Goal: Task Accomplishment & Management: Use online tool/utility

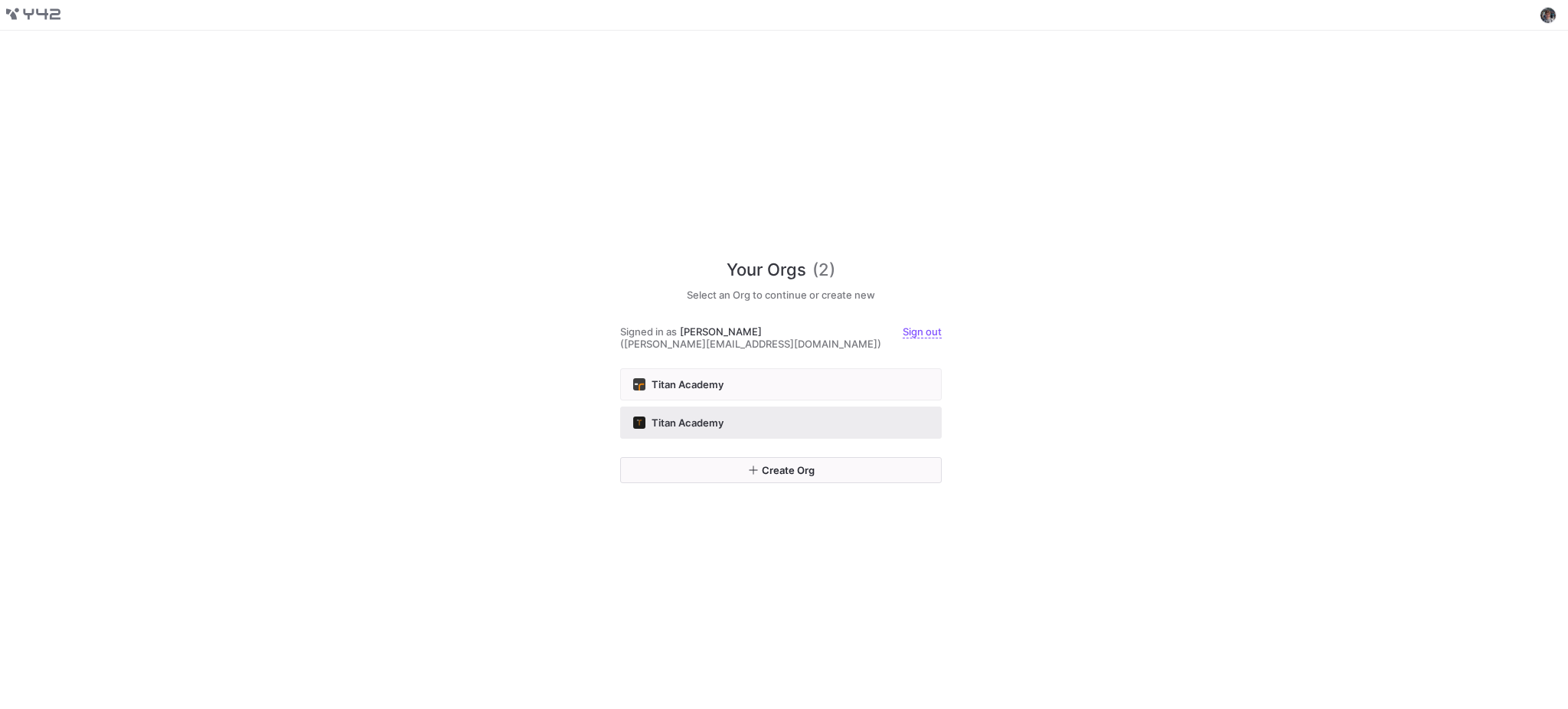
click at [822, 427] on button "Titan Academy" at bounding box center [780, 422] width 322 height 32
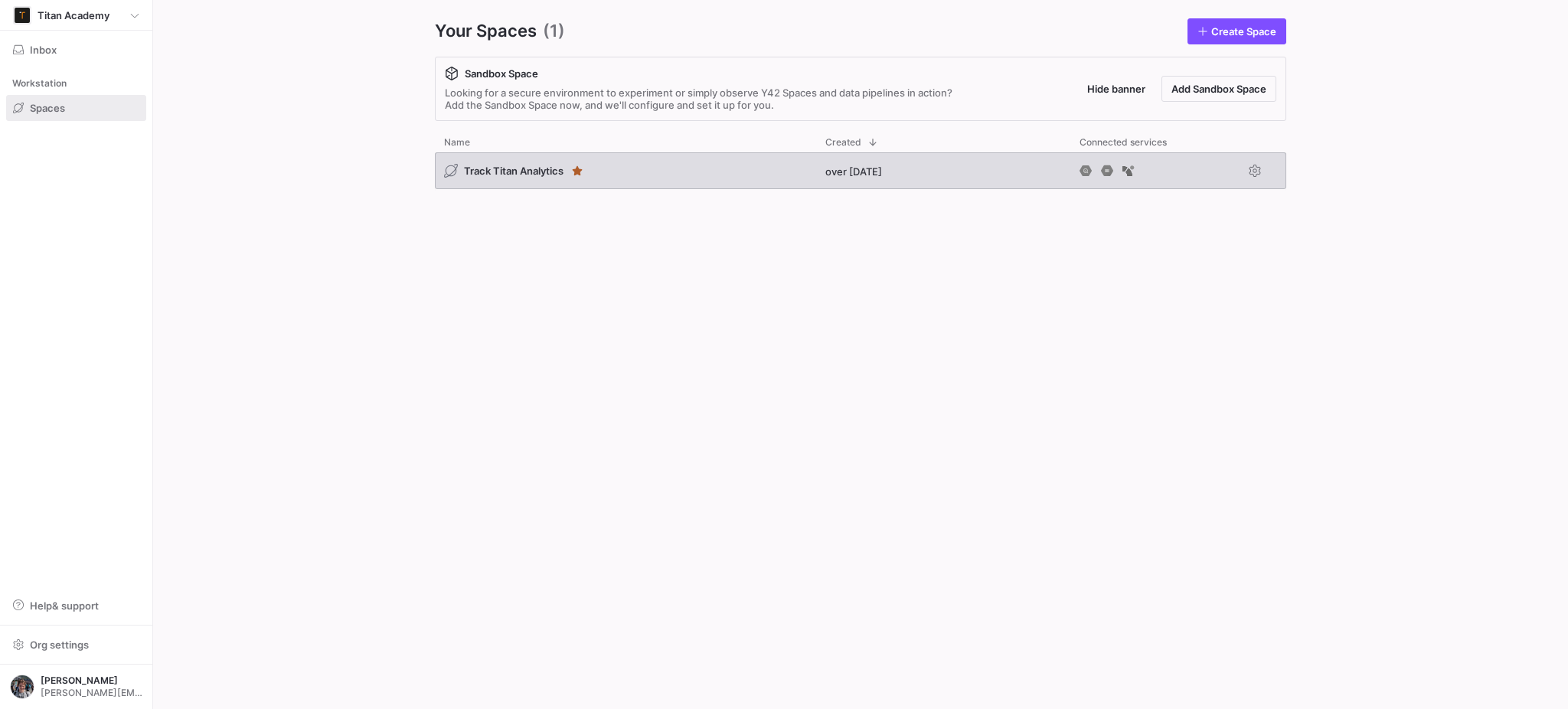
click at [502, 187] on div "Track Titan Analytics" at bounding box center [625, 171] width 381 height 37
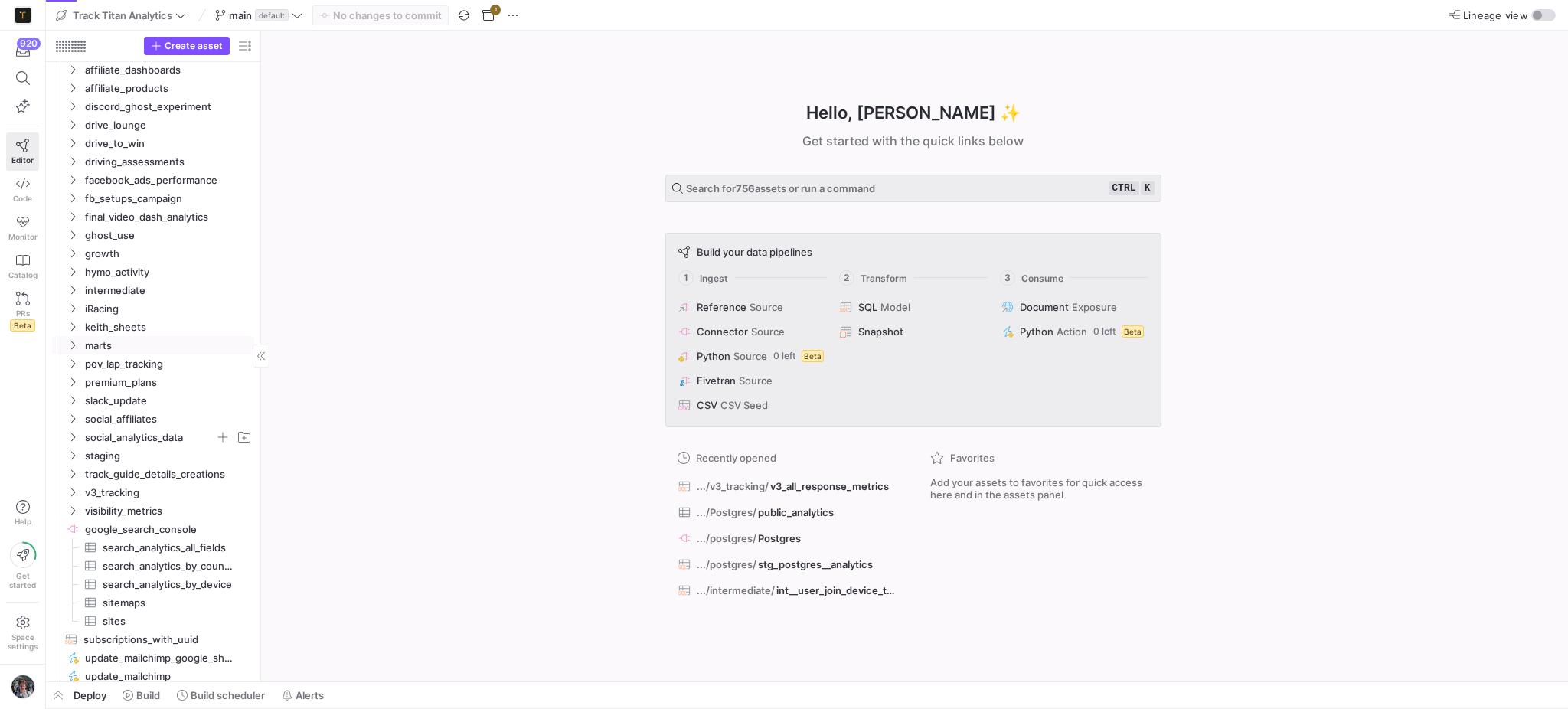
scroll to position [102, 0]
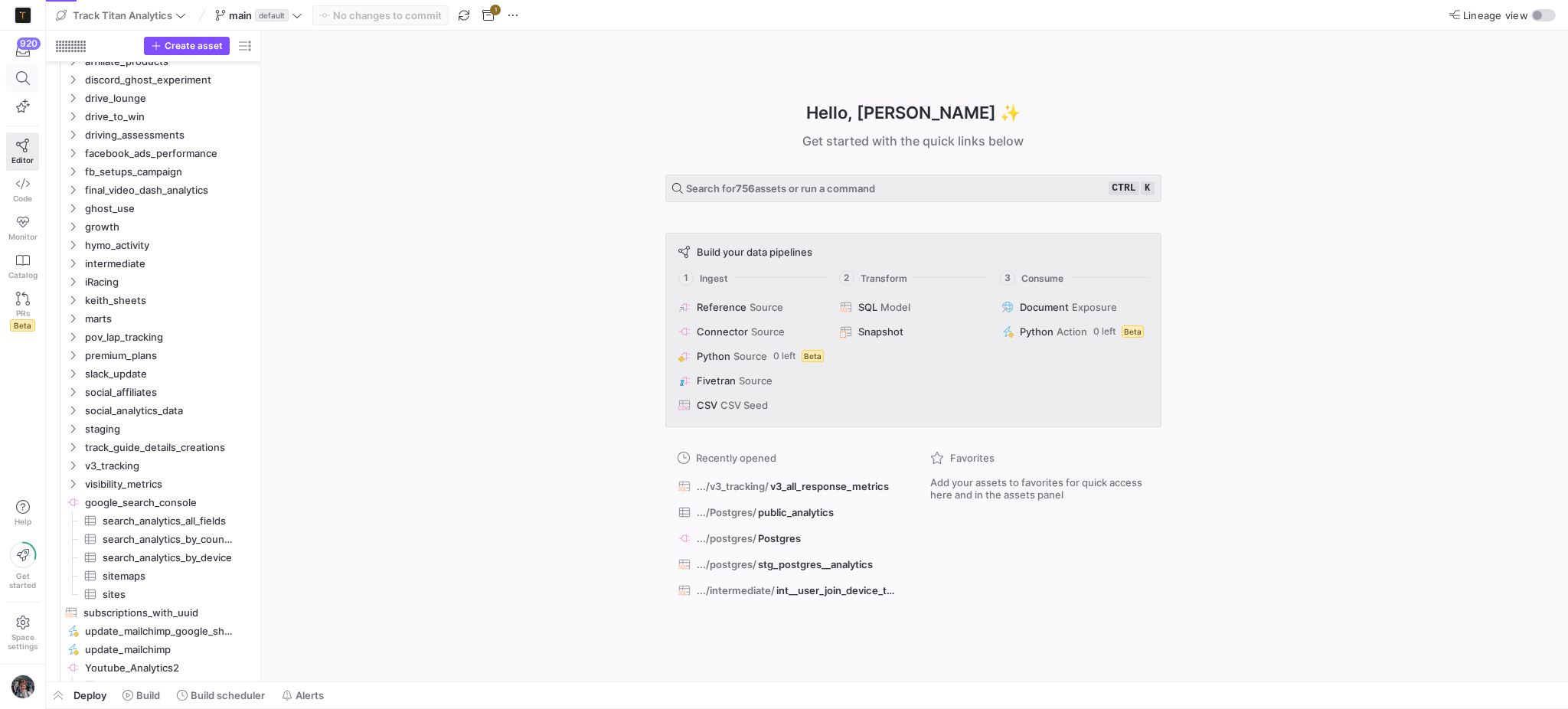
click at [17, 86] on span at bounding box center [22, 78] width 31 height 26
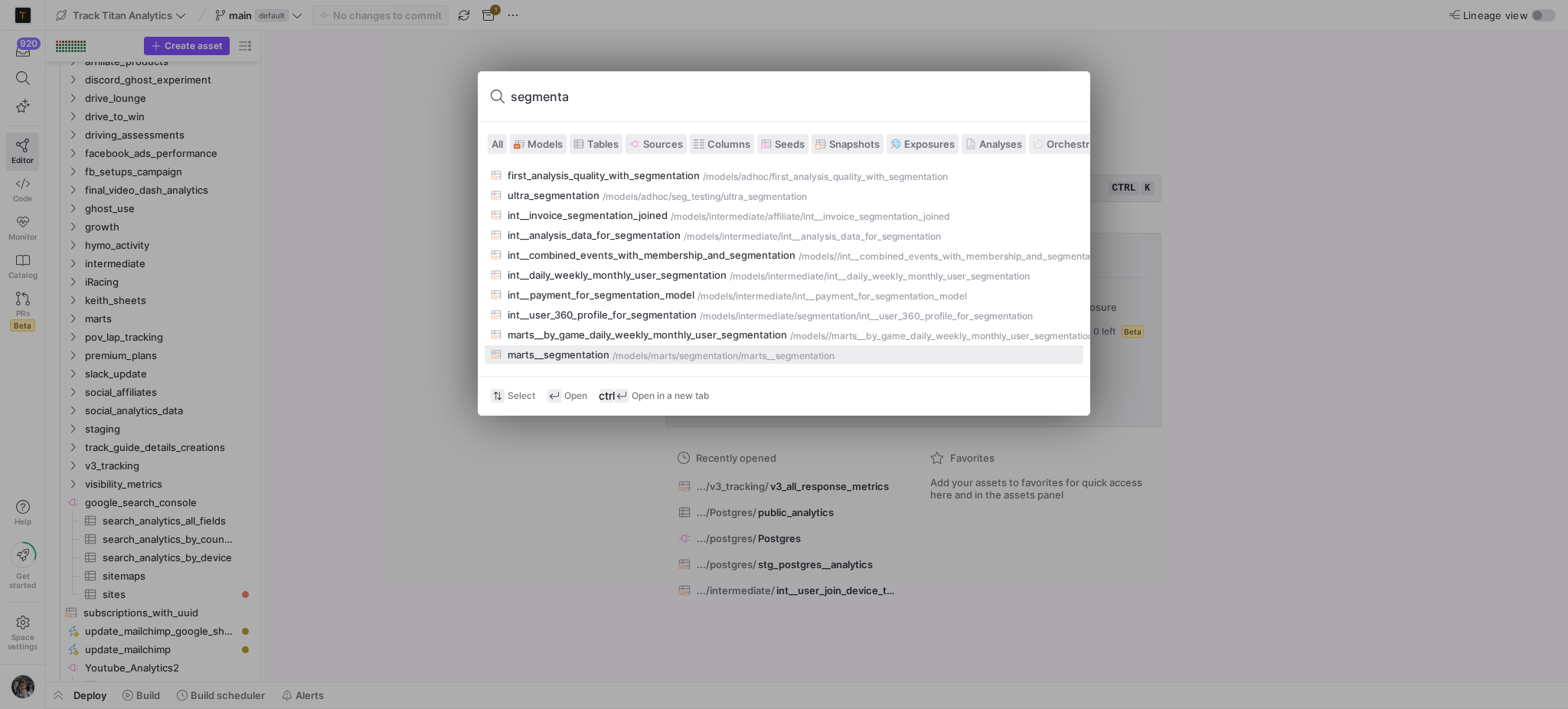
type input "segmenta"
click at [646, 356] on div "/models/" at bounding box center [631, 356] width 38 height 11
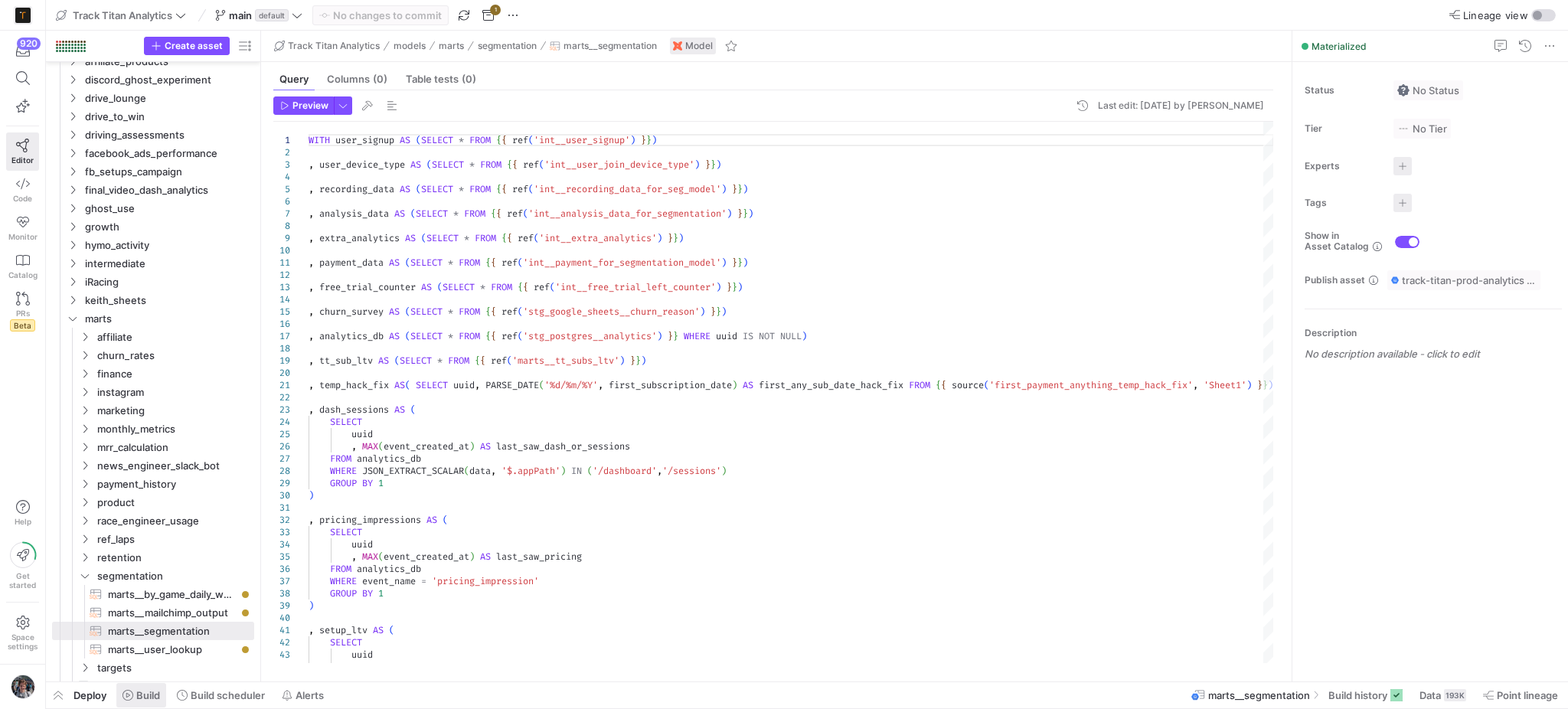
click at [151, 696] on span "Build" at bounding box center [147, 695] width 24 height 12
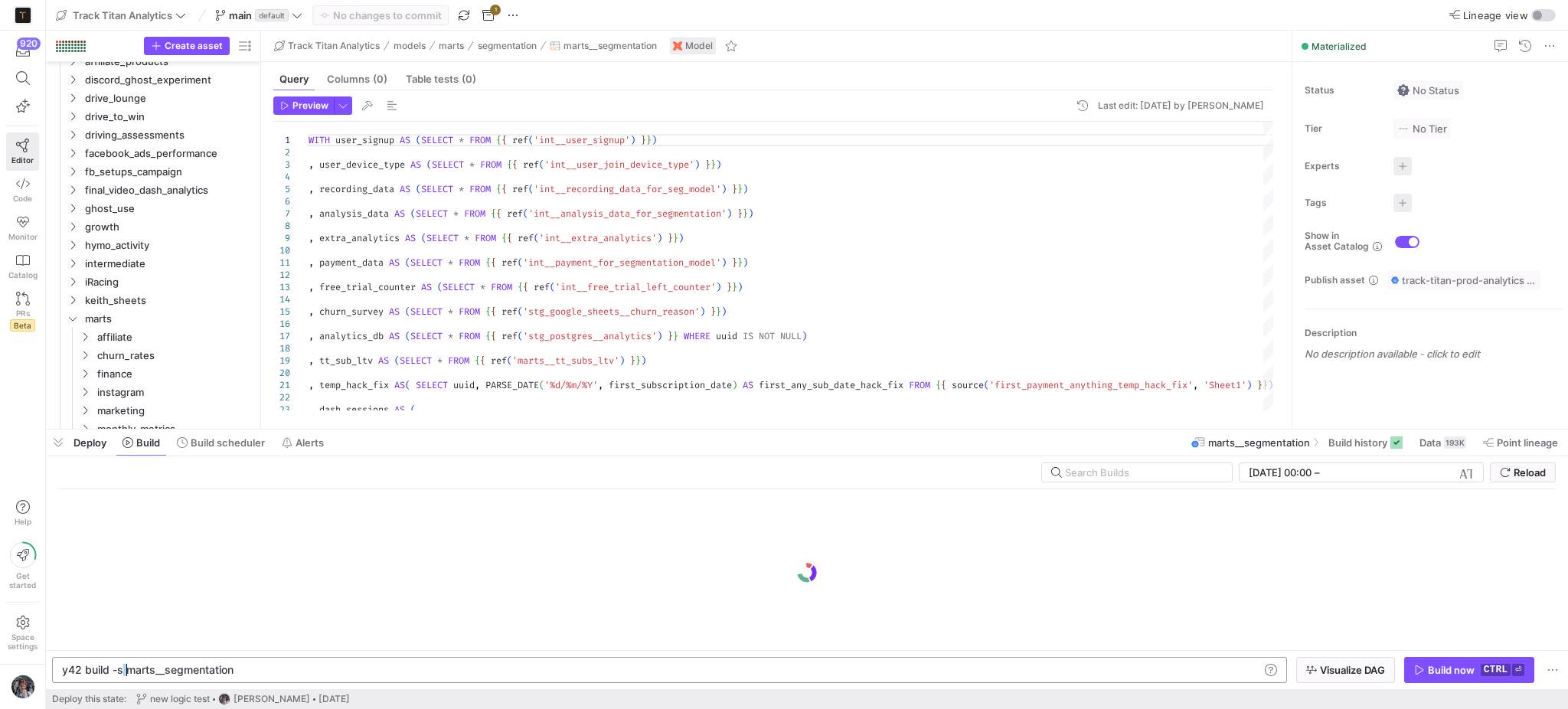
click at [124, 676] on div "y42 build -s marts__segmentation" at bounding box center [660, 670] width 1196 height 12
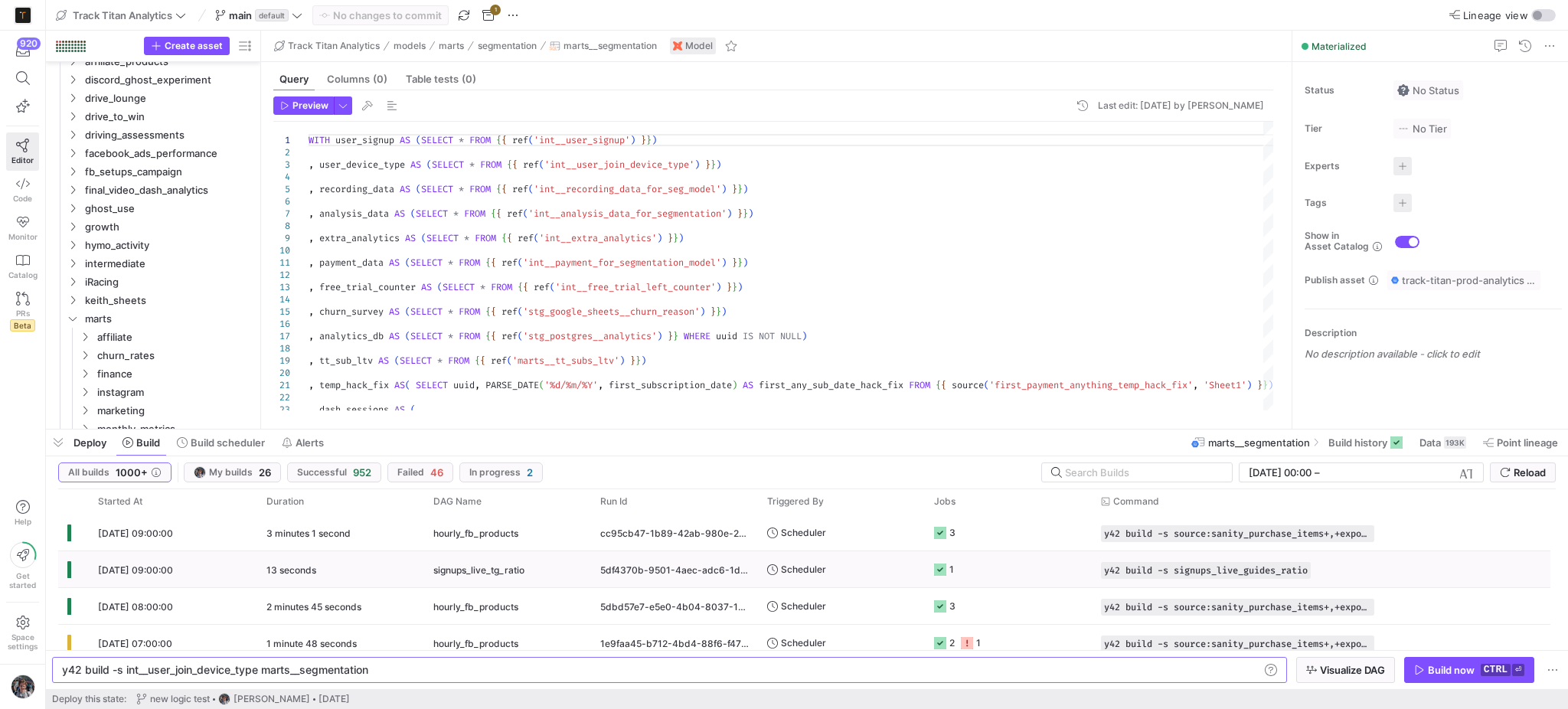
scroll to position [0, 199]
type textarea "y42 build -s int__user_join_device_type, marts__segmentation"
click at [1332, 689] on y42-orchestration-inline-build "y42 build -s int__user_join_device_type, marts__se gmentation y42 build -s int_…" at bounding box center [807, 669] width 1522 height 39
click at [1328, 671] on span "Visualize DAG" at bounding box center [1352, 670] width 65 height 12
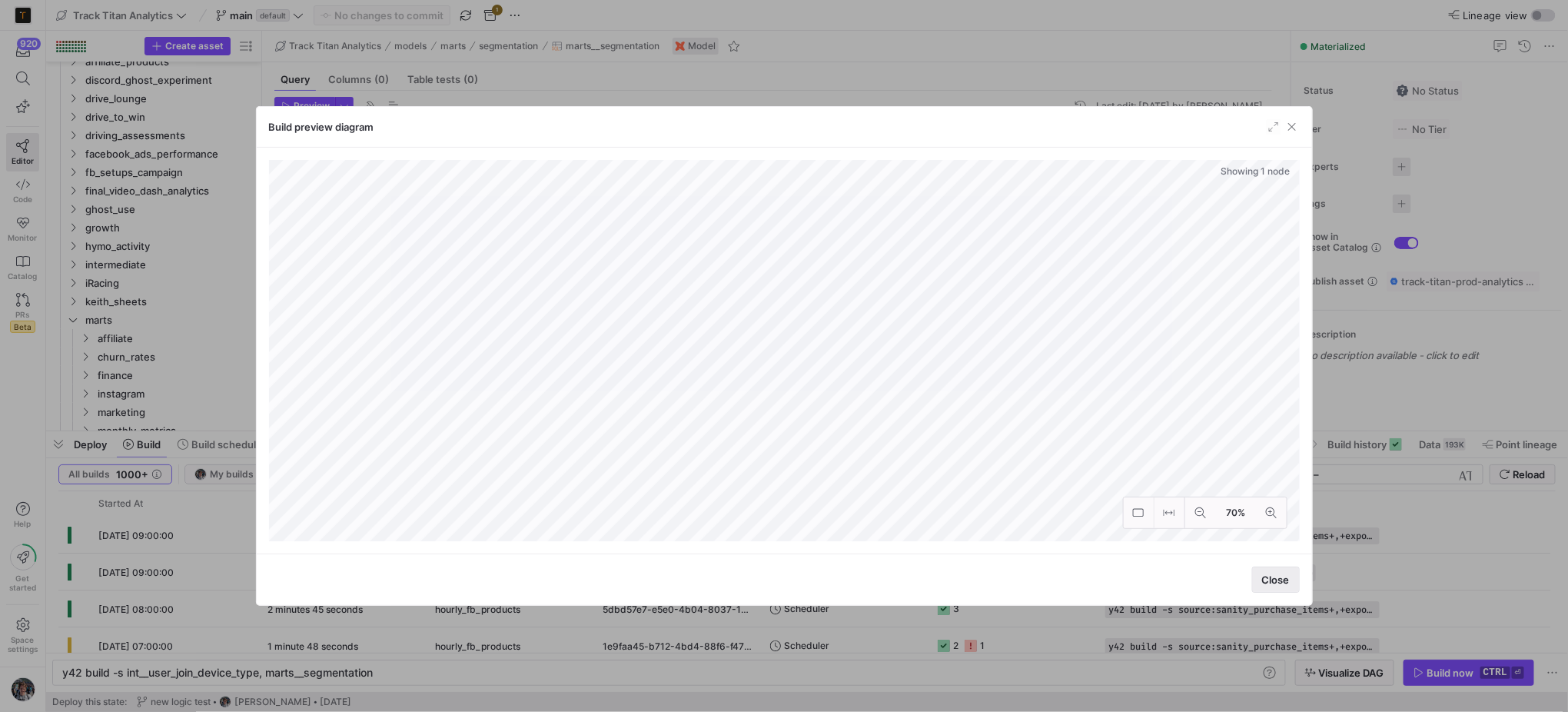
click at [1291, 585] on span "button" at bounding box center [1276, 580] width 46 height 25
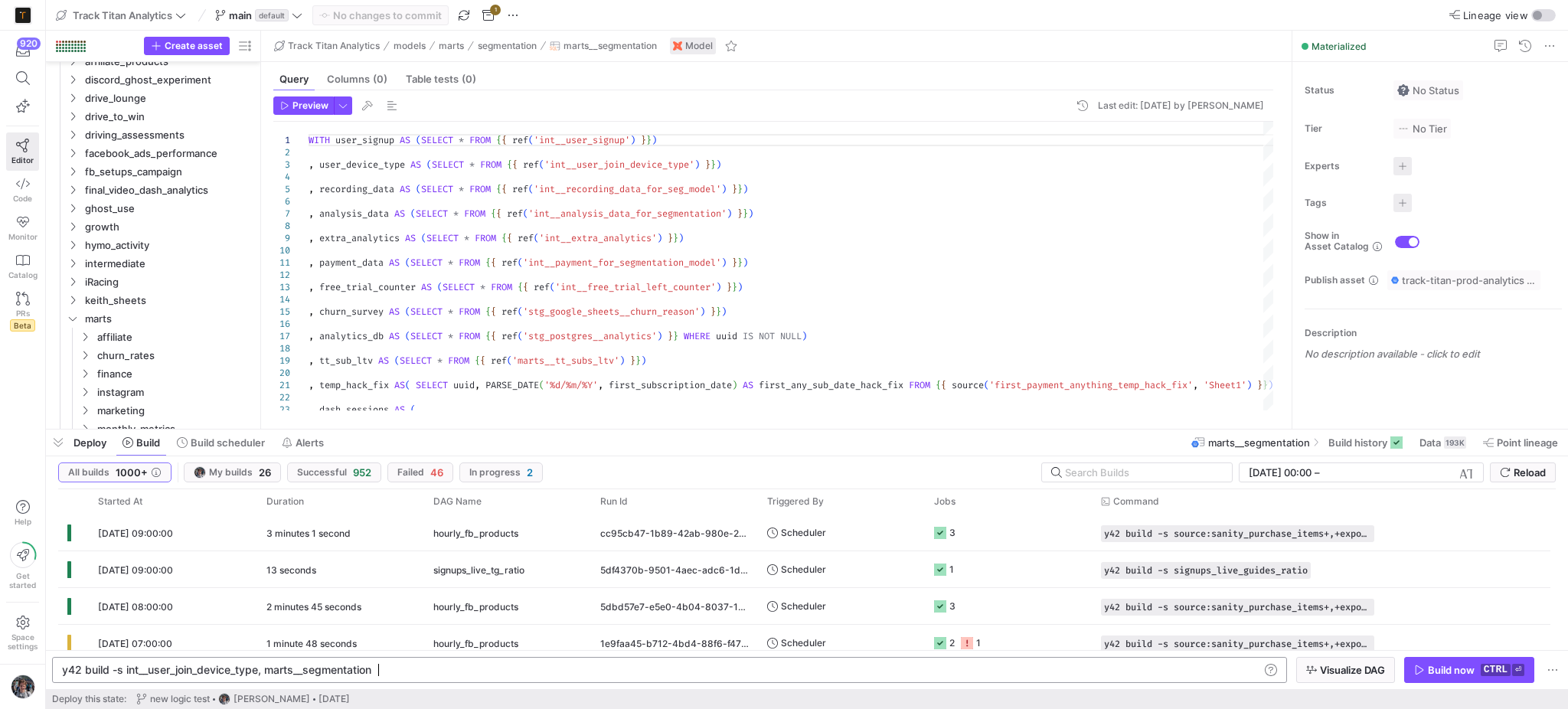
scroll to position [0, 200]
click at [409, 674] on div "y42 build -s int__user_join_device_type, marts__se gmentation" at bounding box center [660, 670] width 1196 height 12
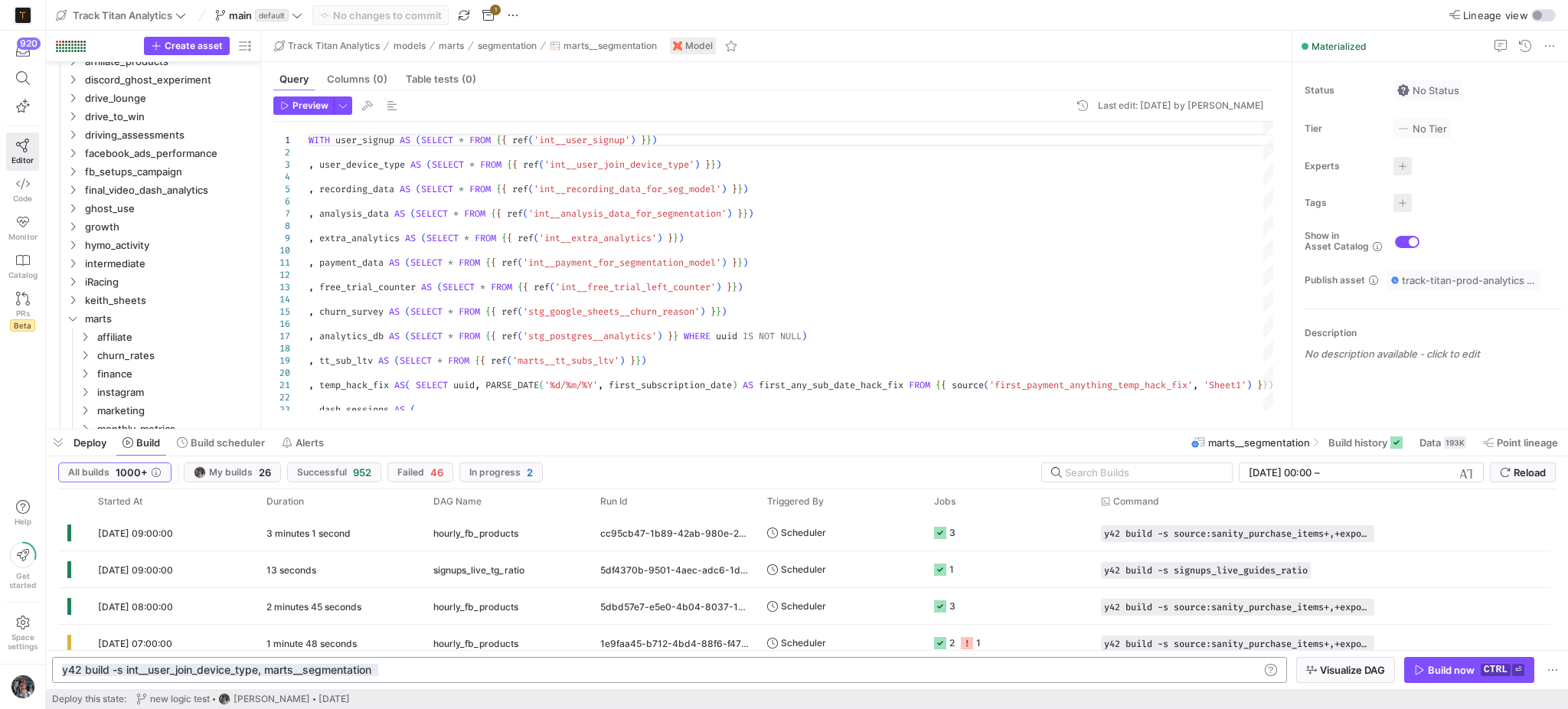
click at [273, 678] on div "y42 build -s int__user_join_device_type, marts__se gmentation y42 build -s int_…" at bounding box center [670, 670] width 1235 height 26
click at [148, 671] on div "y42 build -s int__user_join_device_type, marts__se gmentation" at bounding box center [660, 670] width 1196 height 12
click at [124, 671] on div "y42 build -s int__user_join_device_type, marts__se gmentation" at bounding box center [660, 670] width 1196 height 12
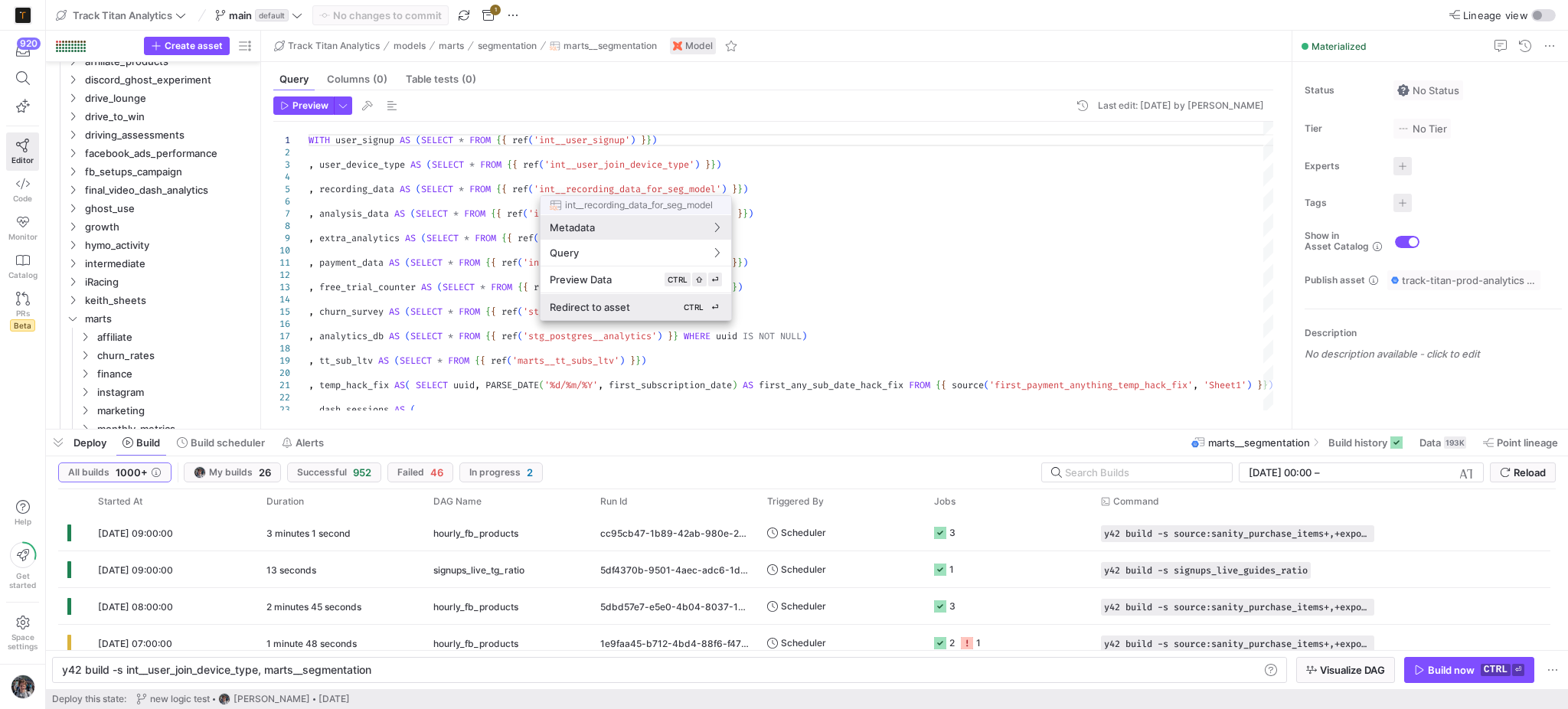
click at [655, 303] on div "Redirect to asset CTRL ⏎" at bounding box center [636, 307] width 172 height 14
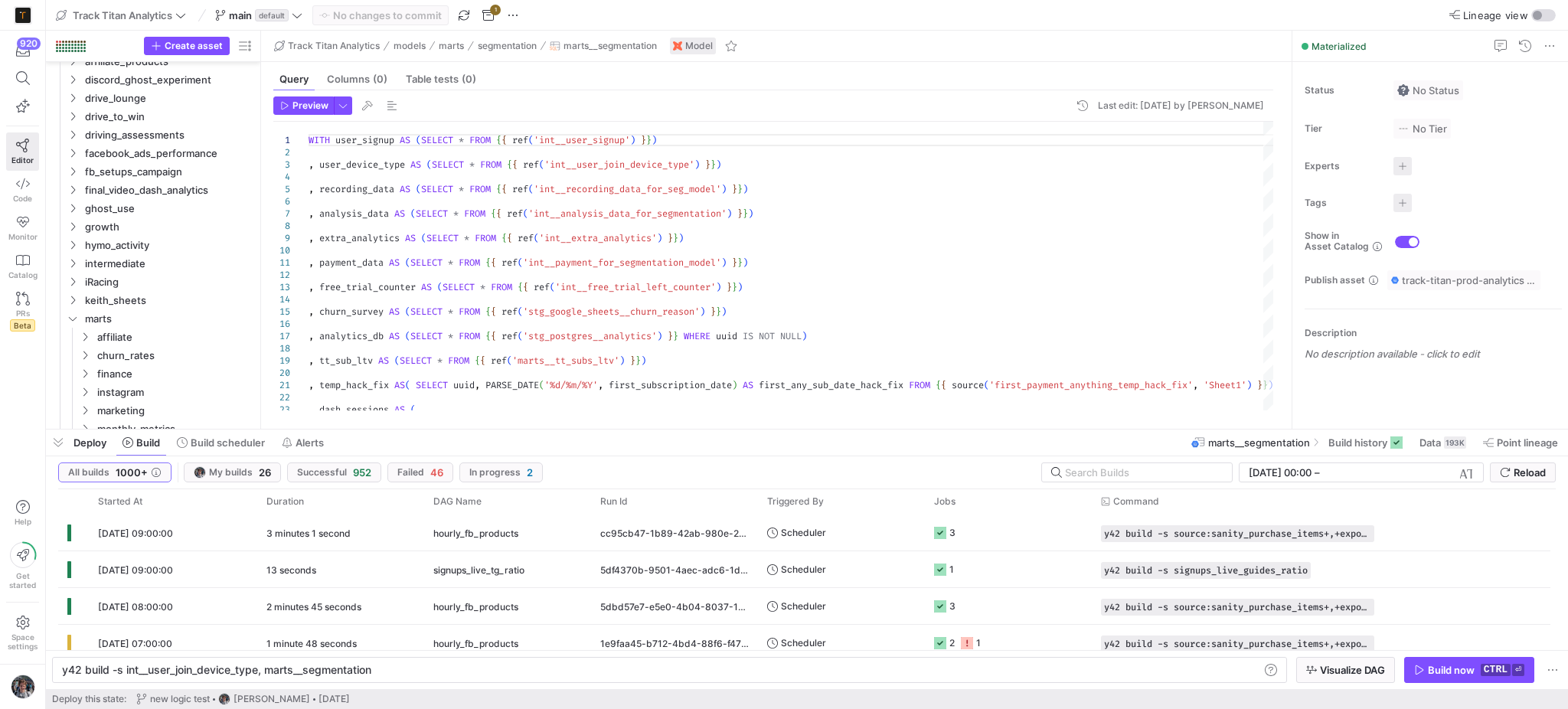
type textarea "WITH analytics_db AS (SELECT * FROM {{ ref('stg_postgres__analytics') }}) , mai…"
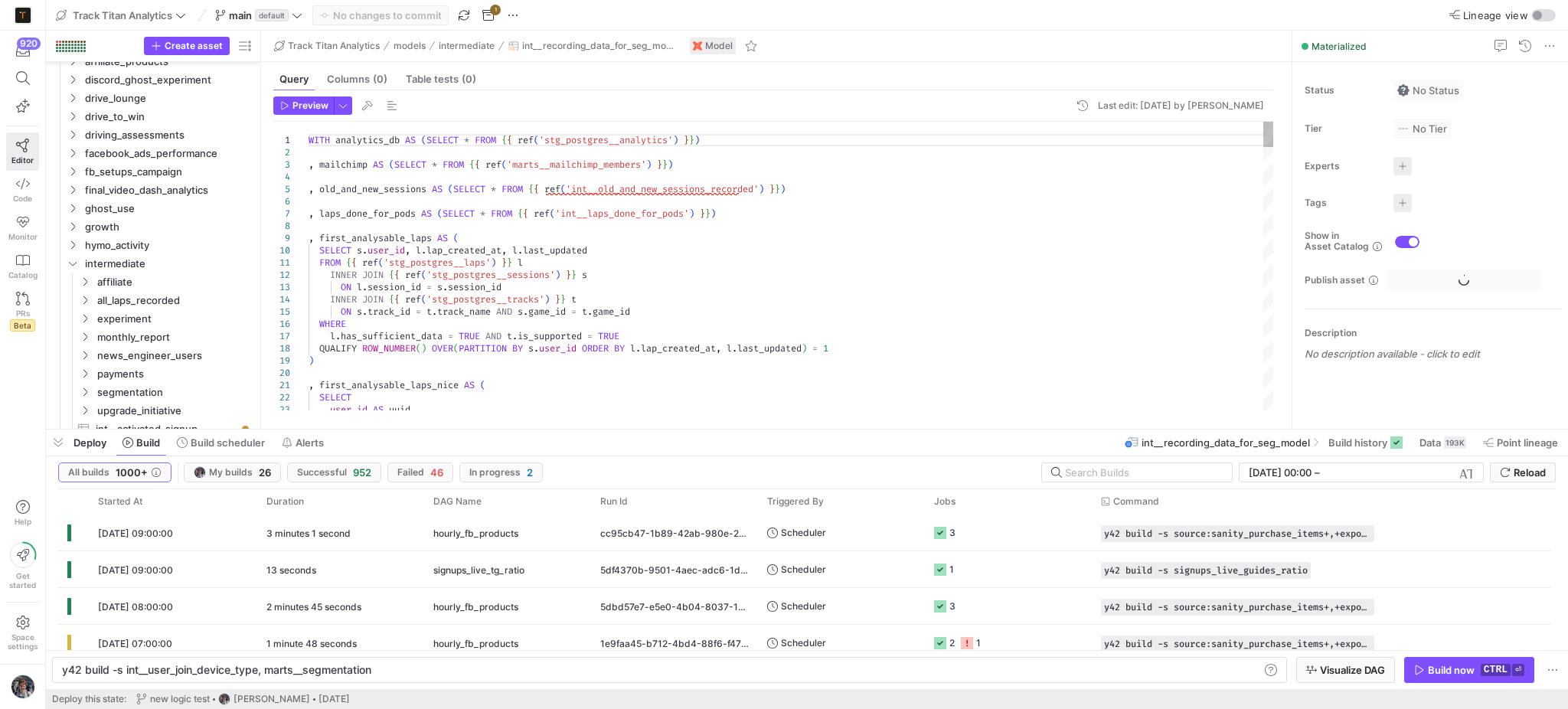
scroll to position [661, 0]
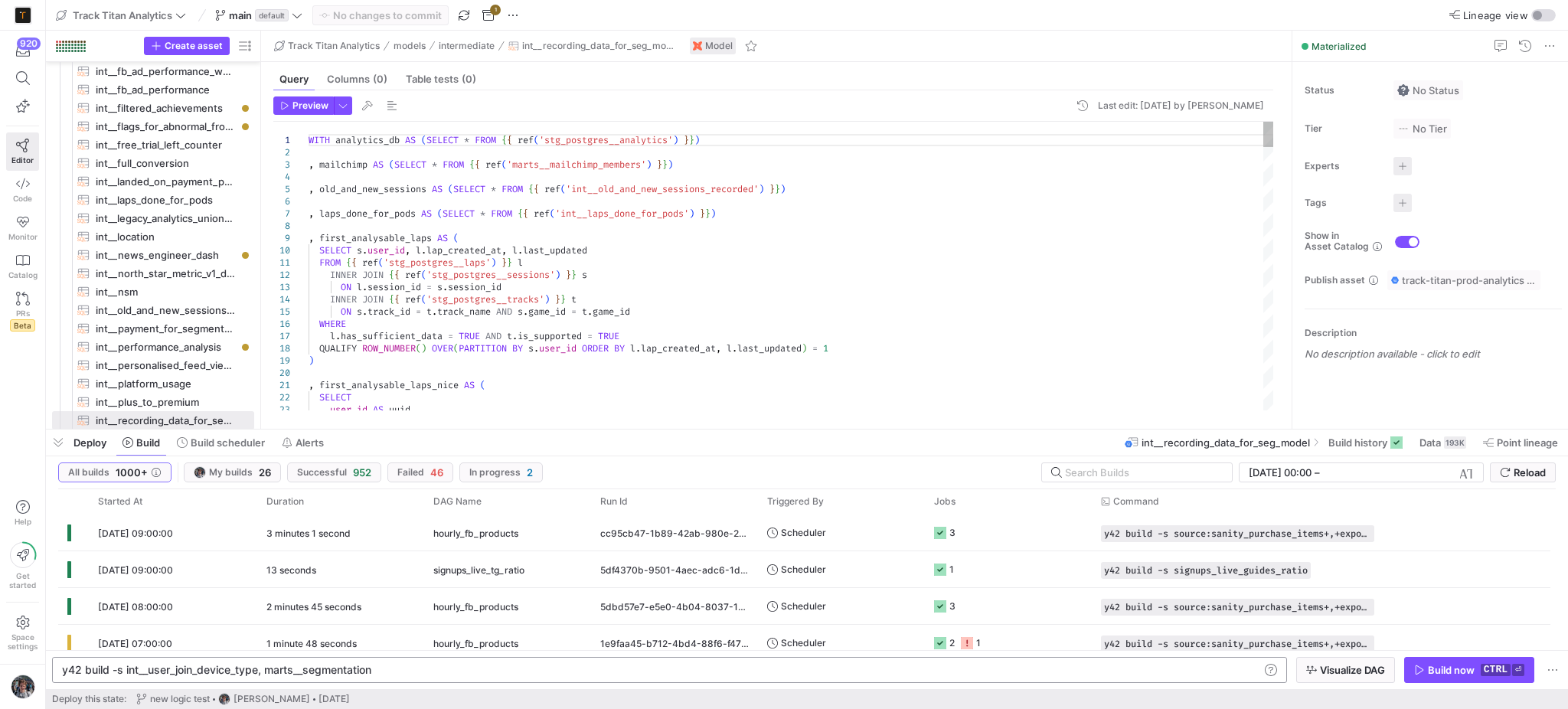
click at [124, 671] on div "y42 build -s int__user_join_device_type, marts__se gmentation" at bounding box center [660, 670] width 1196 height 12
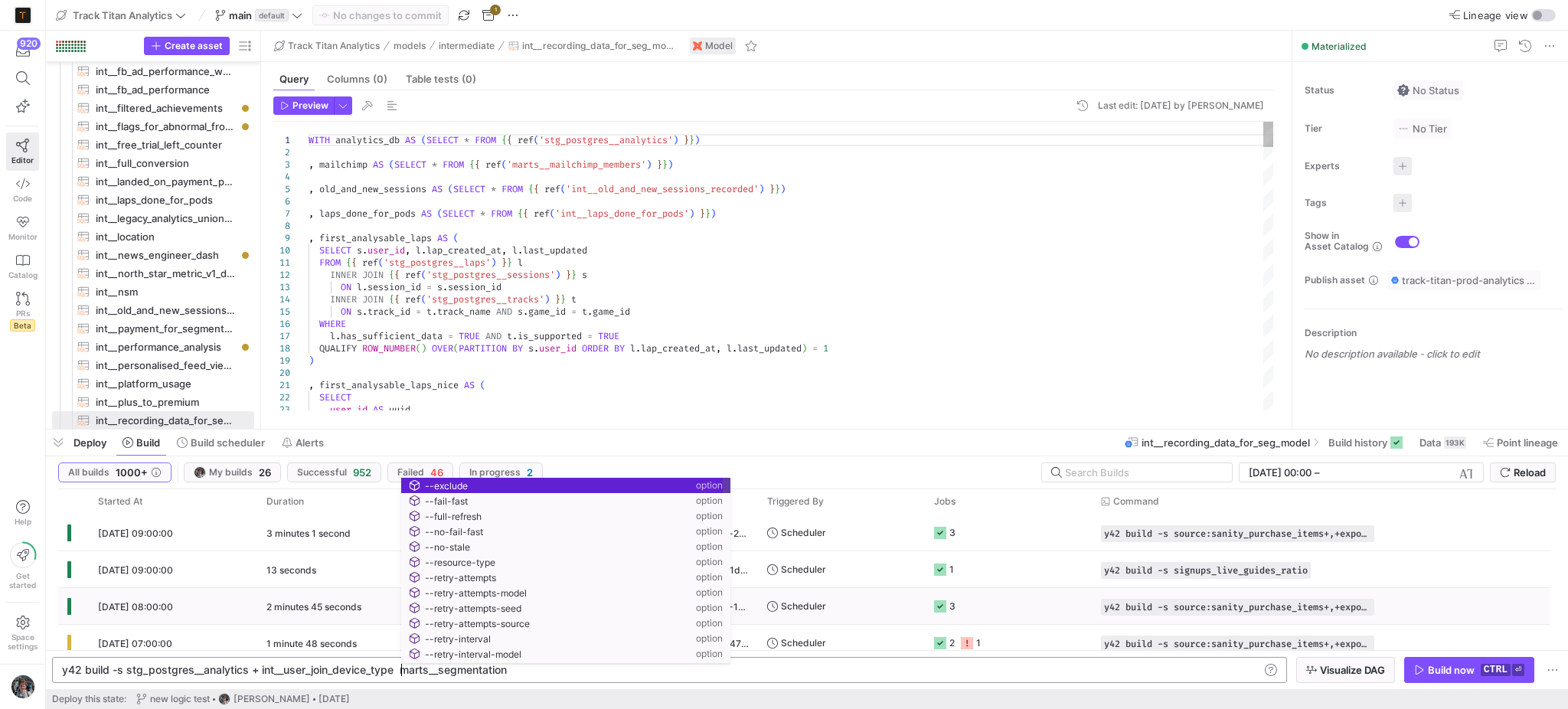
scroll to position [0, 340]
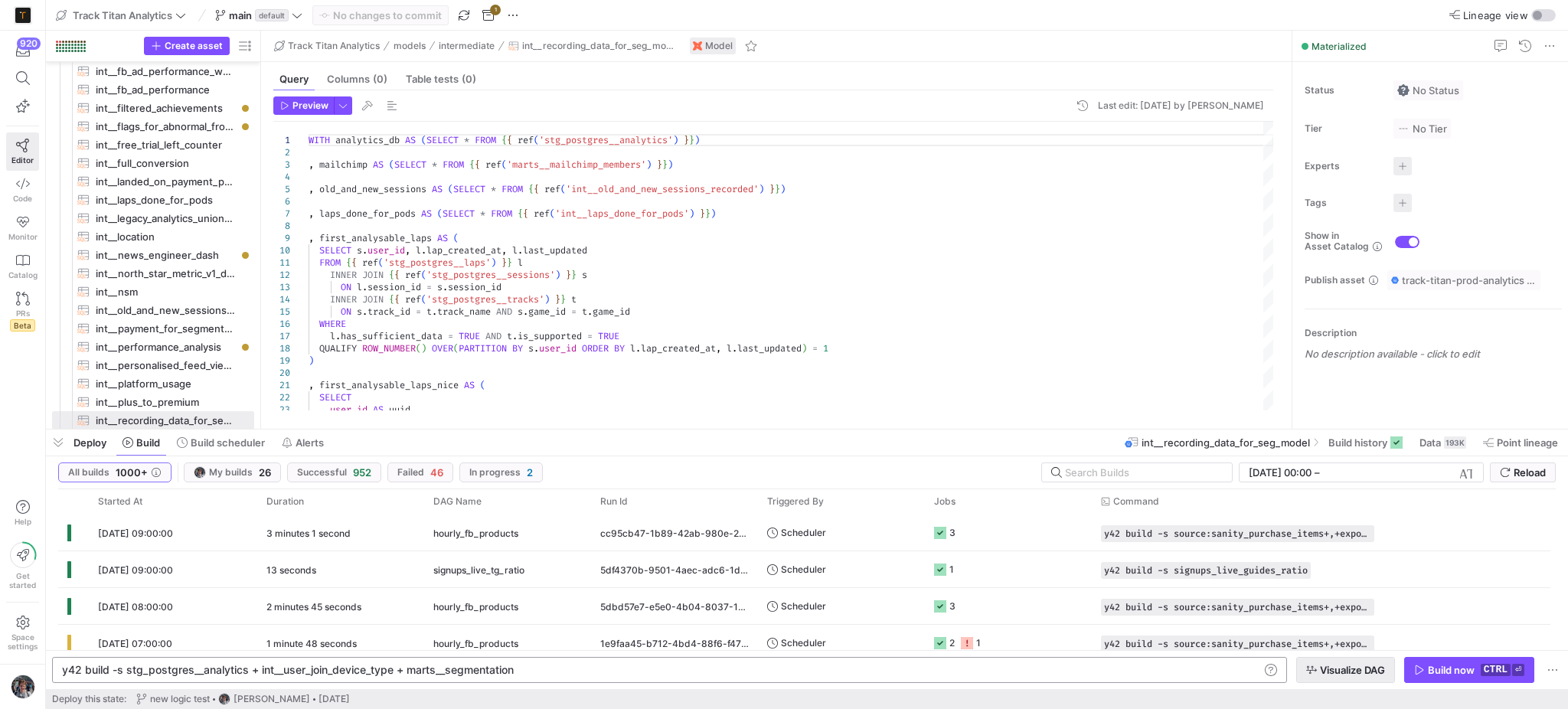
click at [1335, 681] on span "button" at bounding box center [1345, 670] width 98 height 25
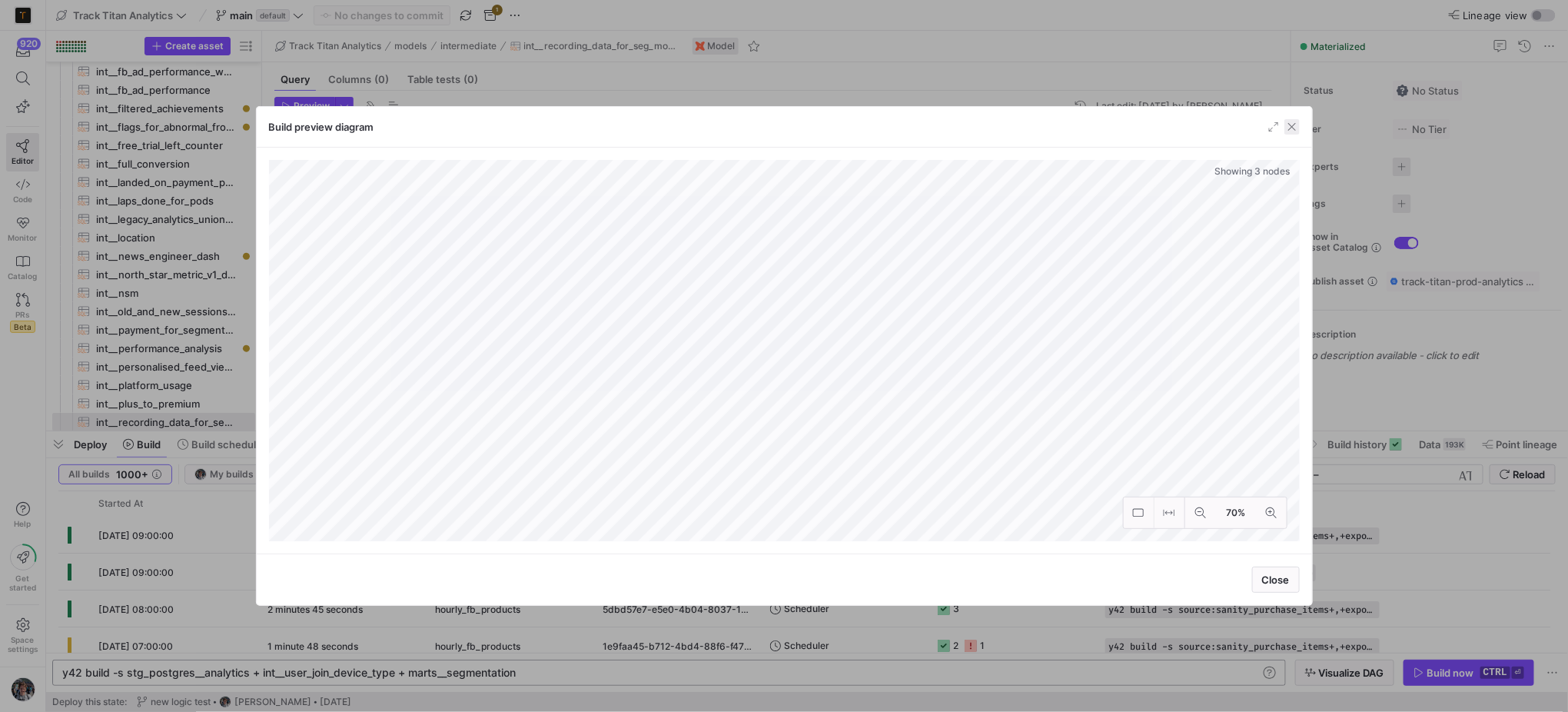
click at [1293, 123] on span "button" at bounding box center [1292, 127] width 15 height 15
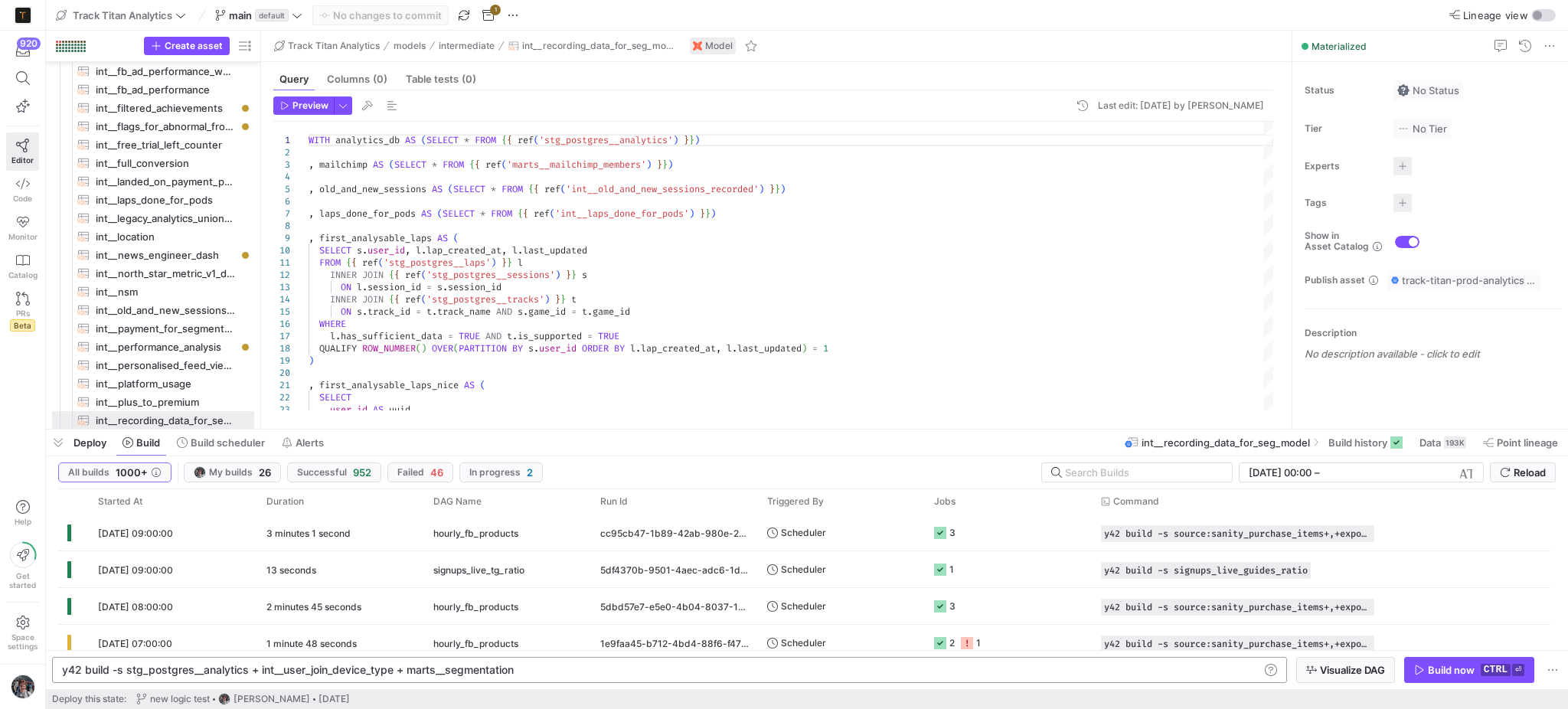
click at [124, 664] on div "y42 build -s stg_postgres__analytics + int__user_j oin_device_type + marts__seg…" at bounding box center [660, 670] width 1196 height 12
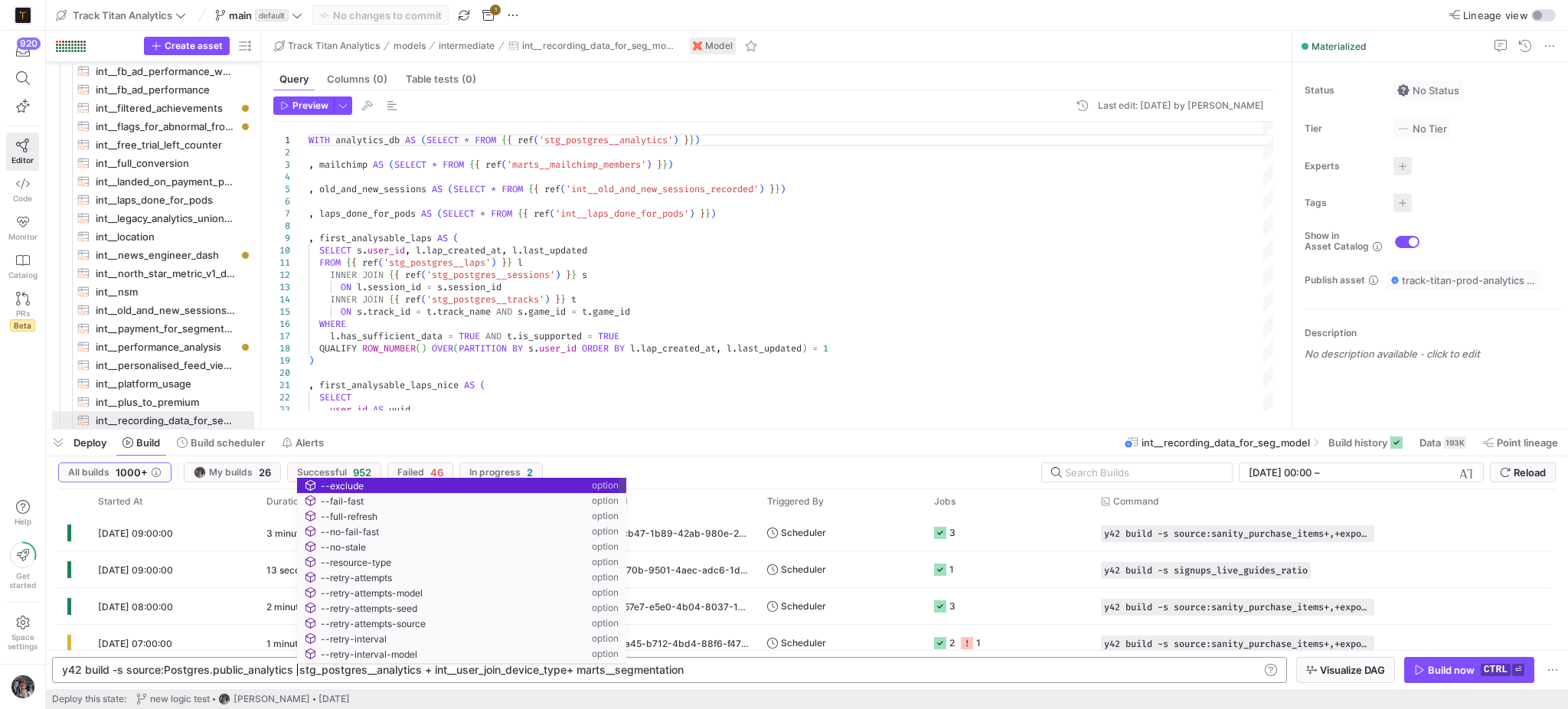
scroll to position [0, 237]
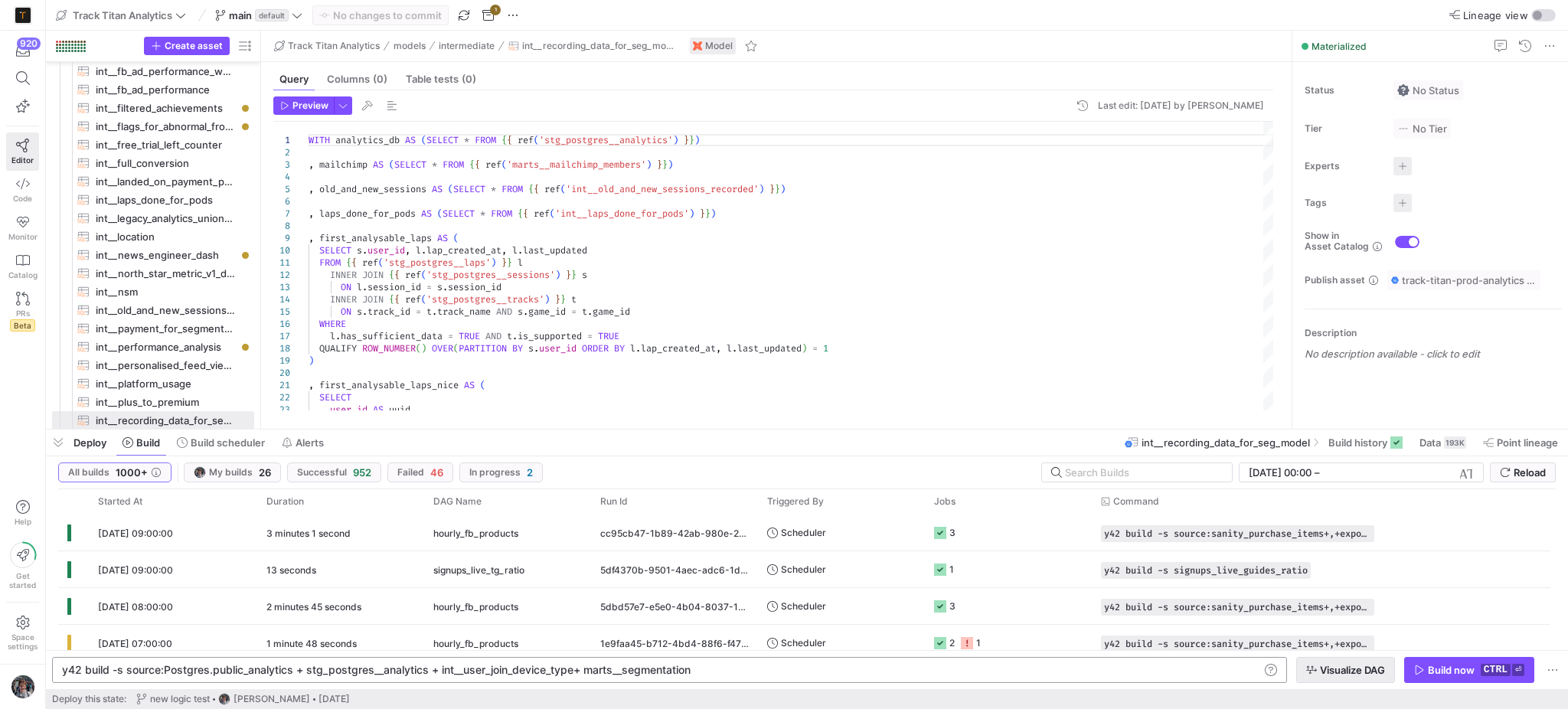
type textarea "y42 build -s source:Postgres.public_analytics + stg_postgres__analytics + int__…"
click at [1330, 664] on span "Visualize DAG" at bounding box center [1352, 670] width 65 height 12
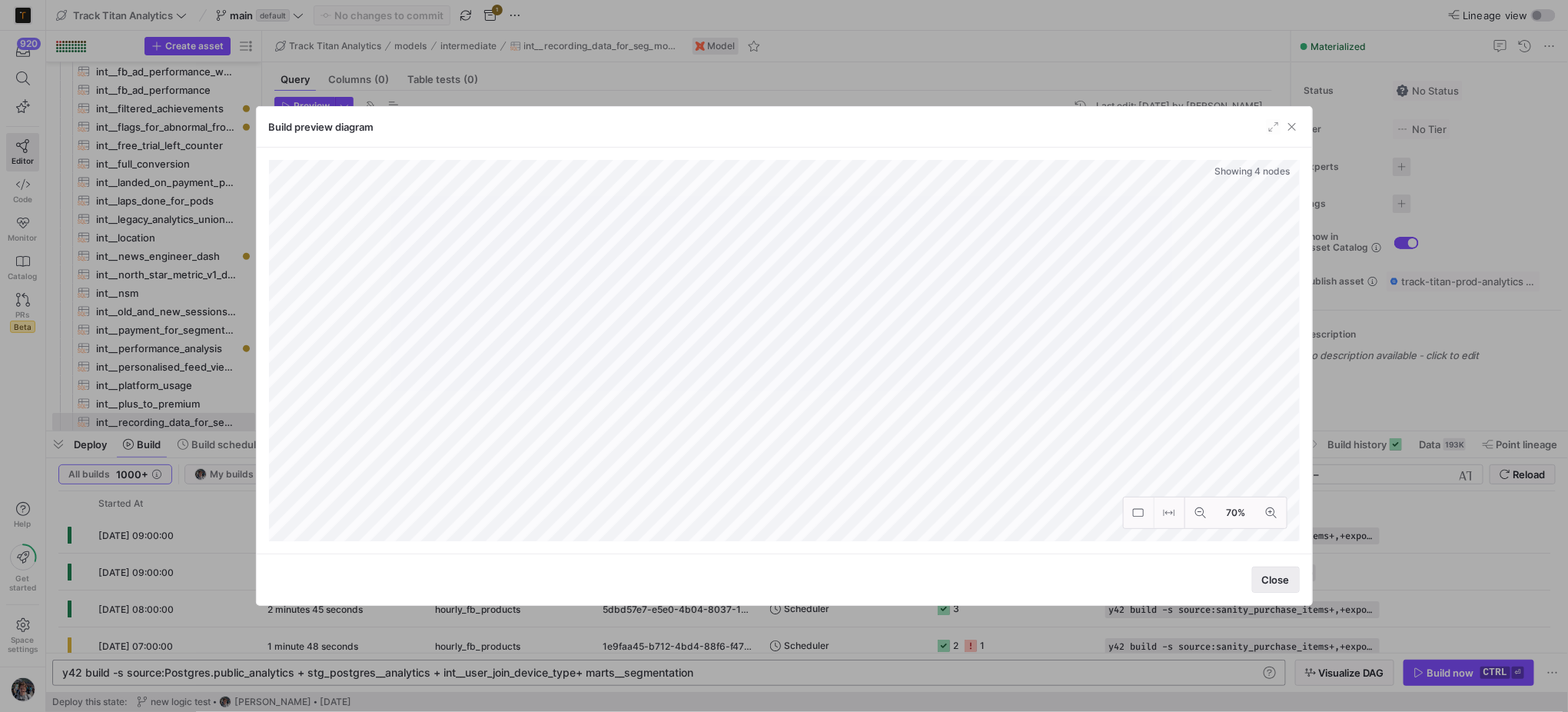
click at [1270, 577] on span "Close" at bounding box center [1276, 580] width 28 height 12
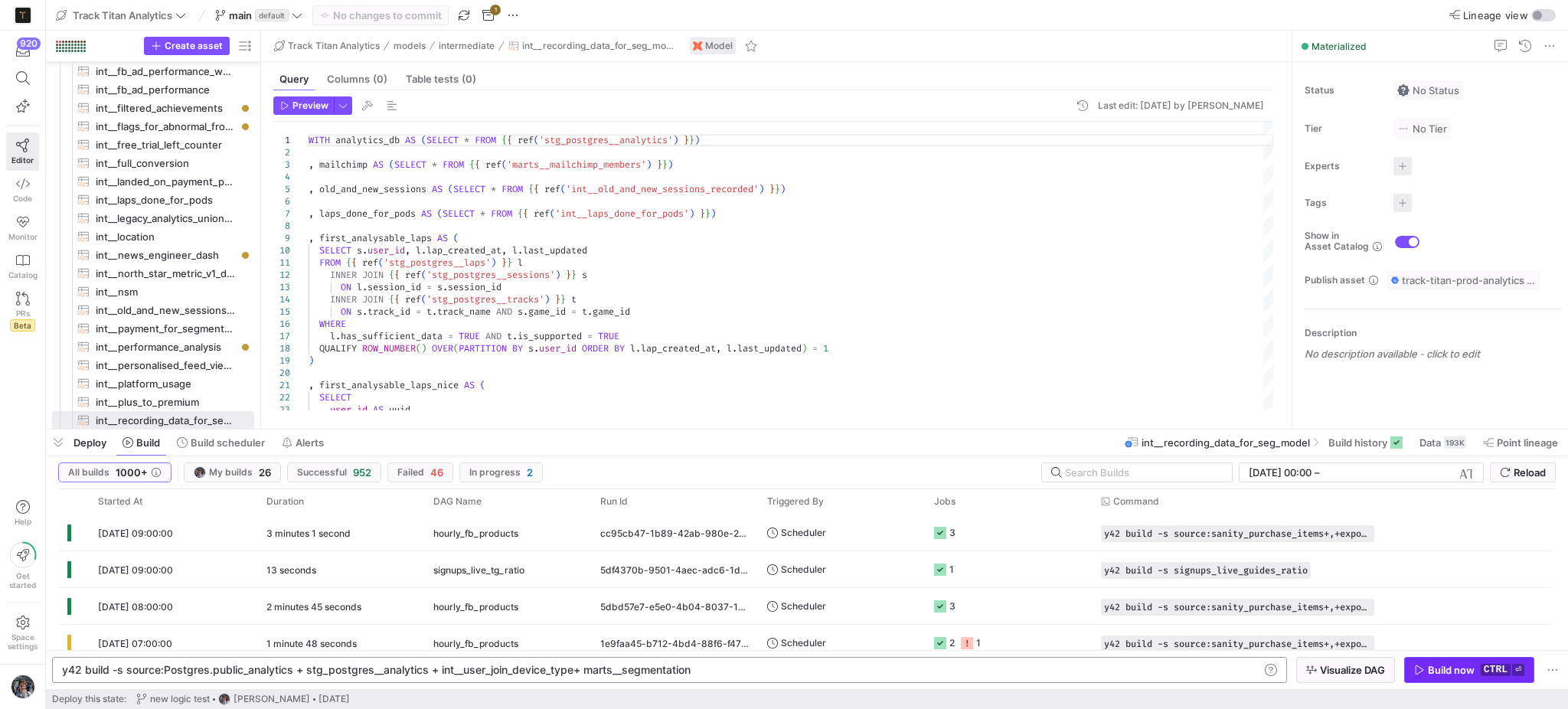
click at [1438, 664] on div "Build now" at bounding box center [1451, 670] width 47 height 12
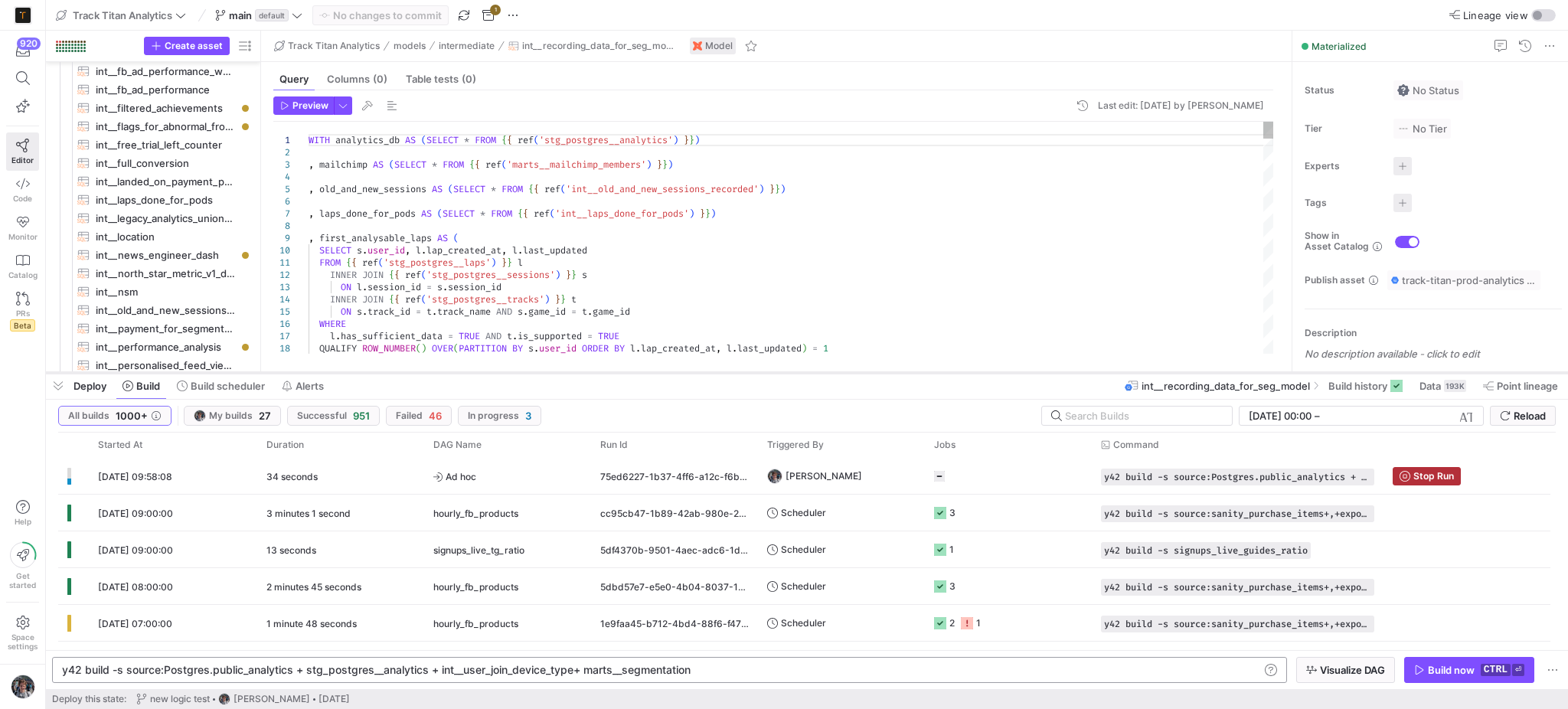
drag, startPoint x: 1035, startPoint y: 430, endPoint x: 1030, endPoint y: 373, distance: 57.2
click at [1030, 373] on div at bounding box center [807, 373] width 1522 height 6
drag, startPoint x: 848, startPoint y: 213, endPoint x: 831, endPoint y: 210, distance: 17.3
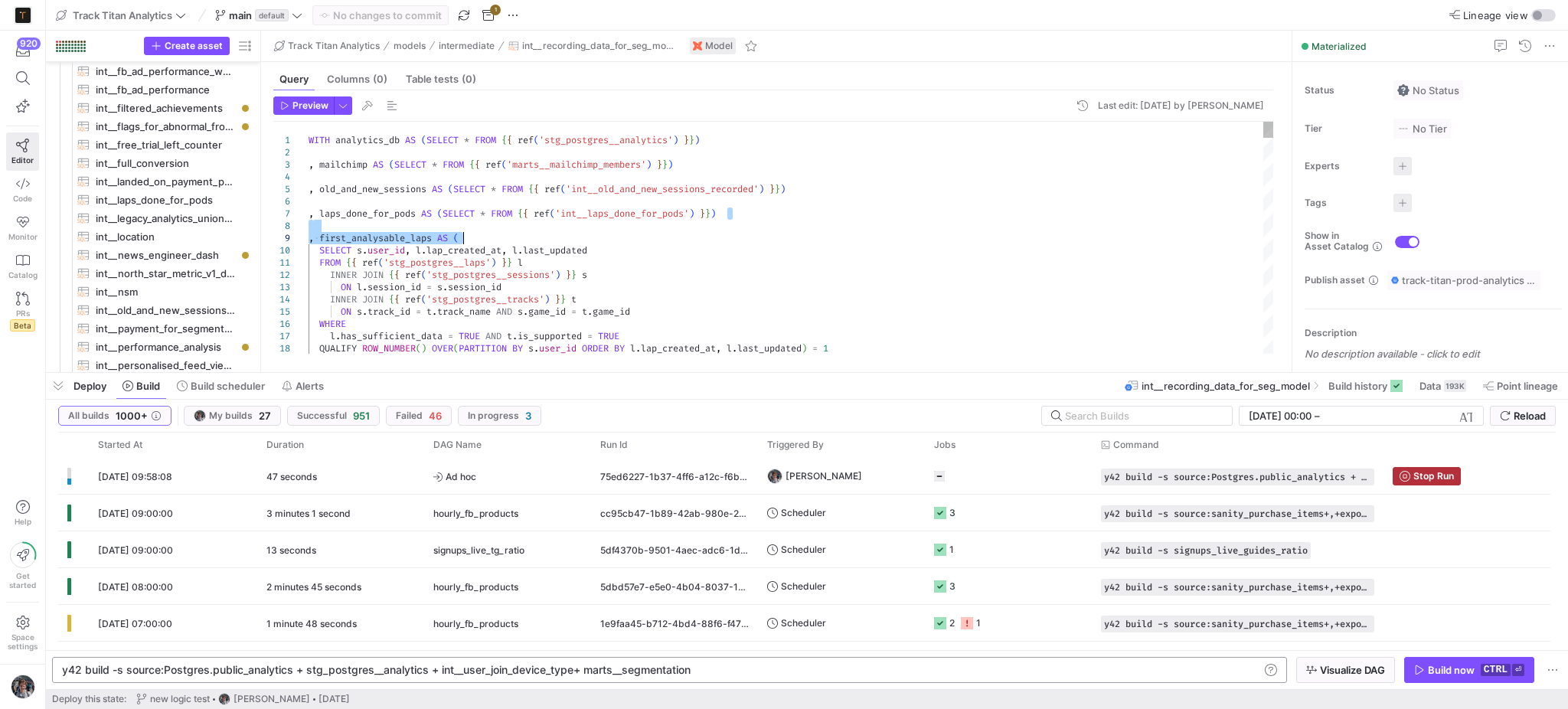
drag, startPoint x: 831, startPoint y: 207, endPoint x: 837, endPoint y: 236, distance: 29.6
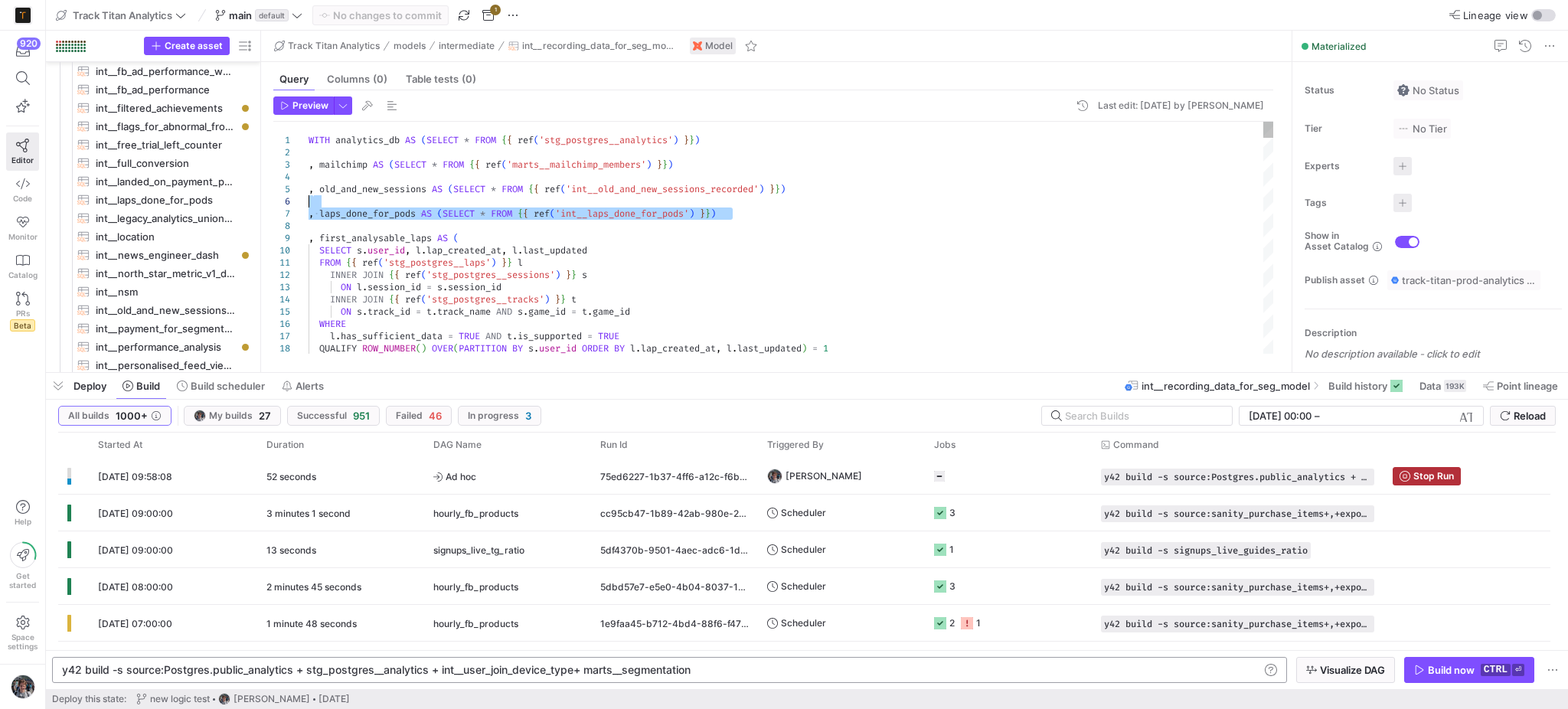
drag, startPoint x: 836, startPoint y: 230, endPoint x: 834, endPoint y: 205, distance: 25.1
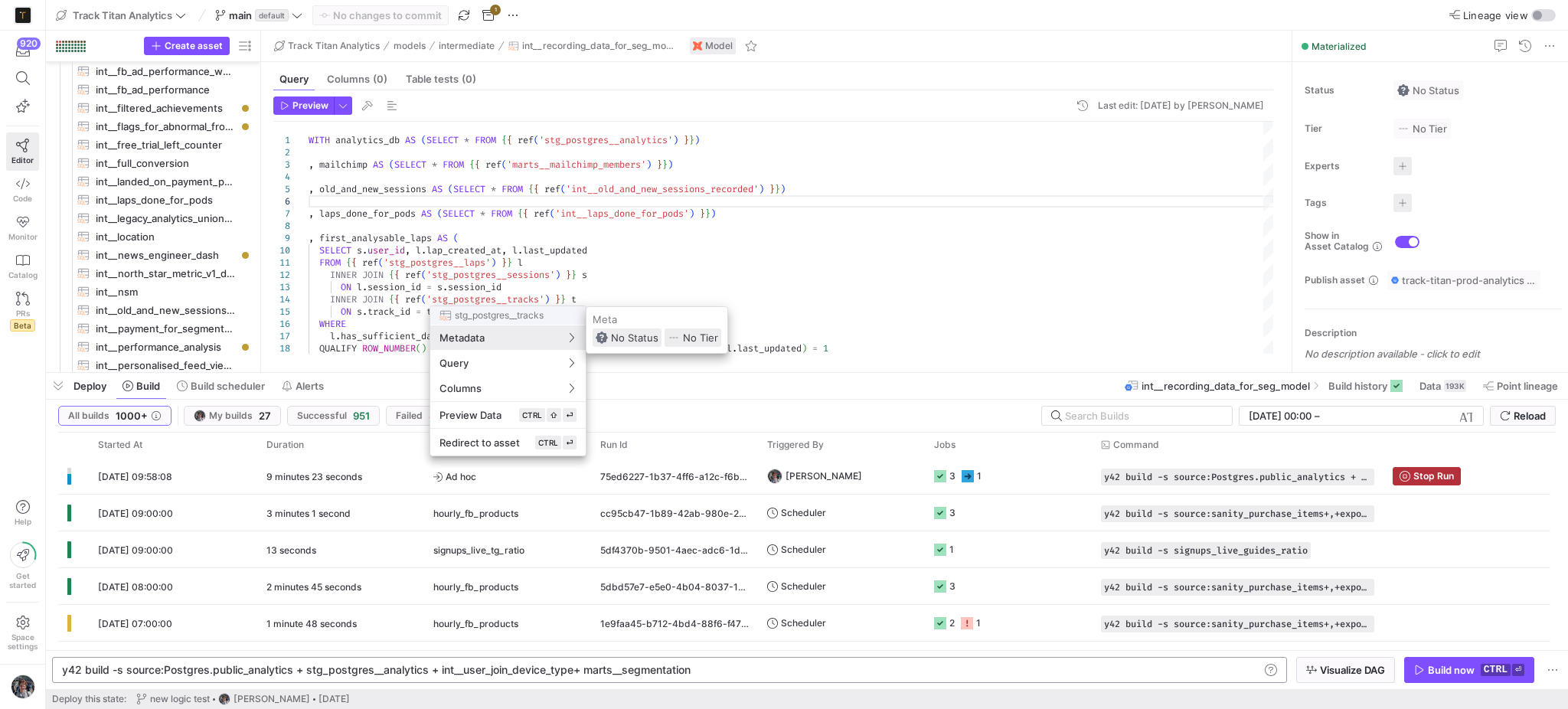
click at [993, 482] on div at bounding box center [784, 354] width 1568 height 709
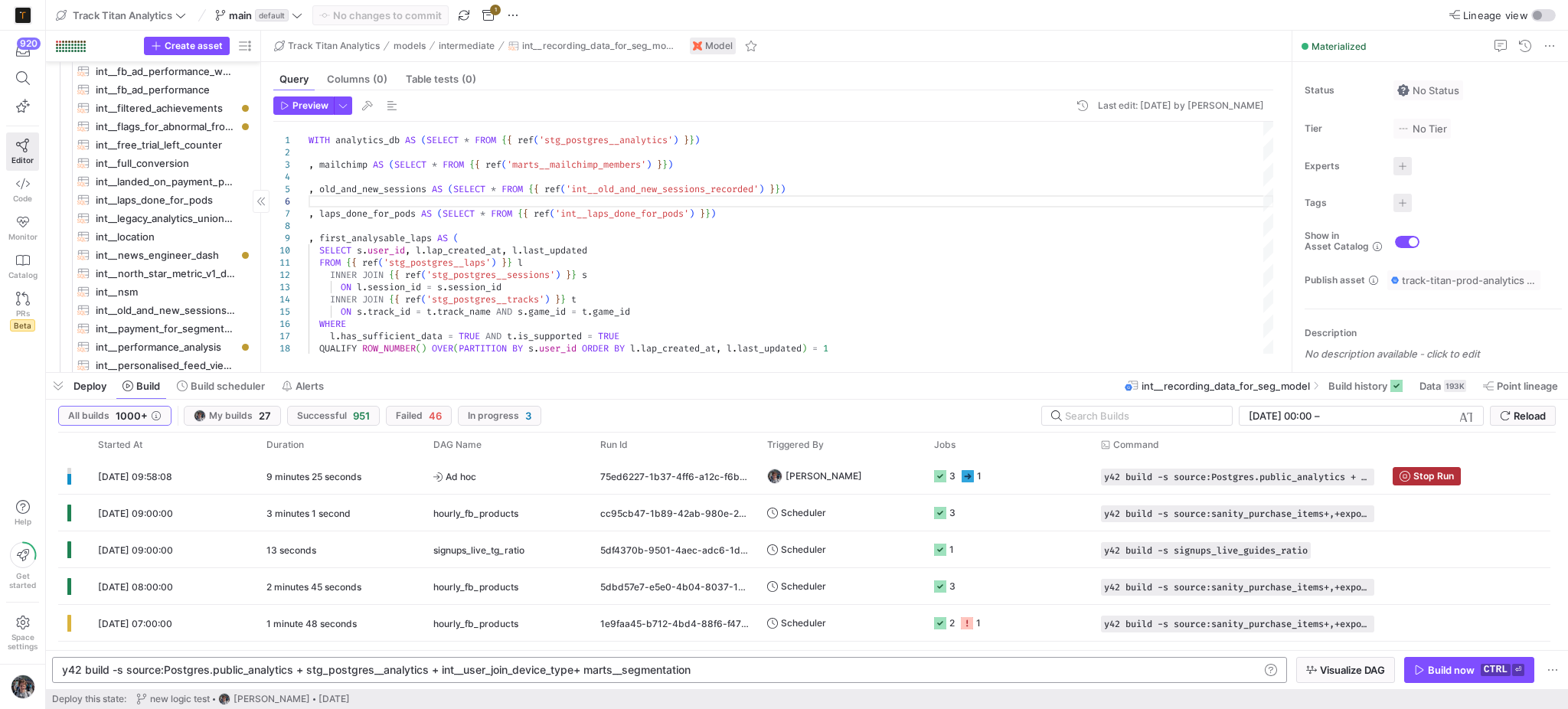
drag, startPoint x: 55, startPoint y: 395, endPoint x: 55, endPoint y: 312, distance: 83.0
click at [55, 395] on span "button" at bounding box center [58, 386] width 25 height 26
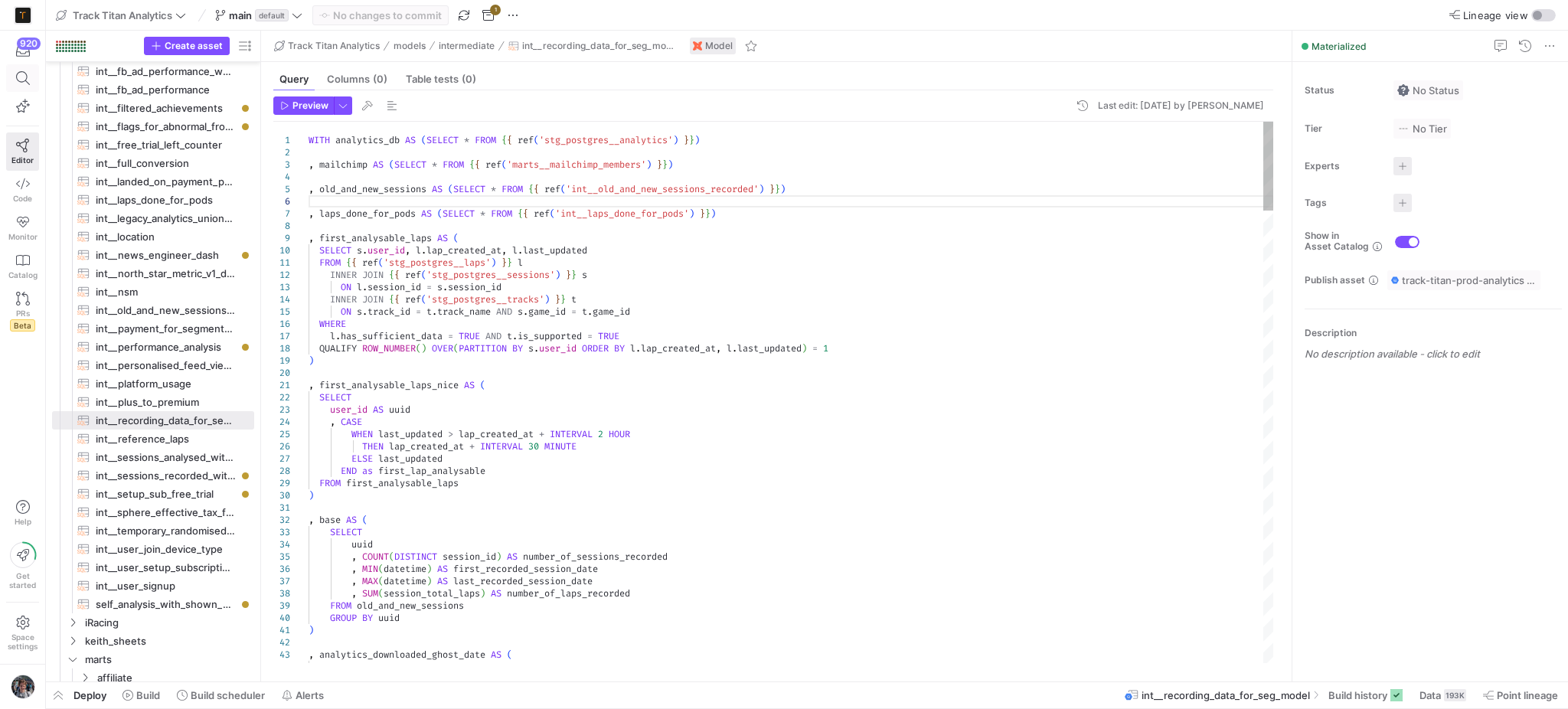
click at [17, 75] on icon at bounding box center [23, 78] width 14 height 14
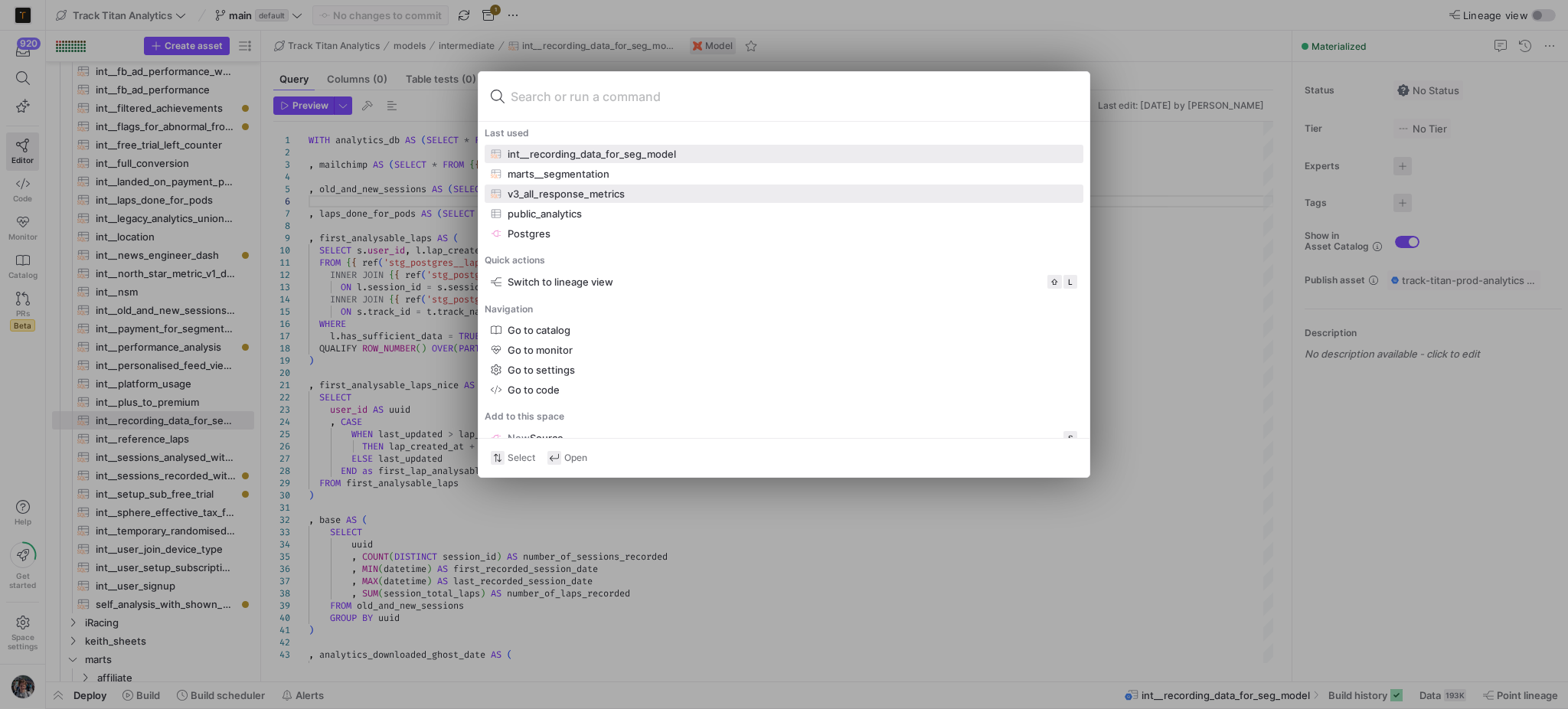
click at [545, 193] on div "v3_all_response_metrics" at bounding box center [566, 194] width 117 height 12
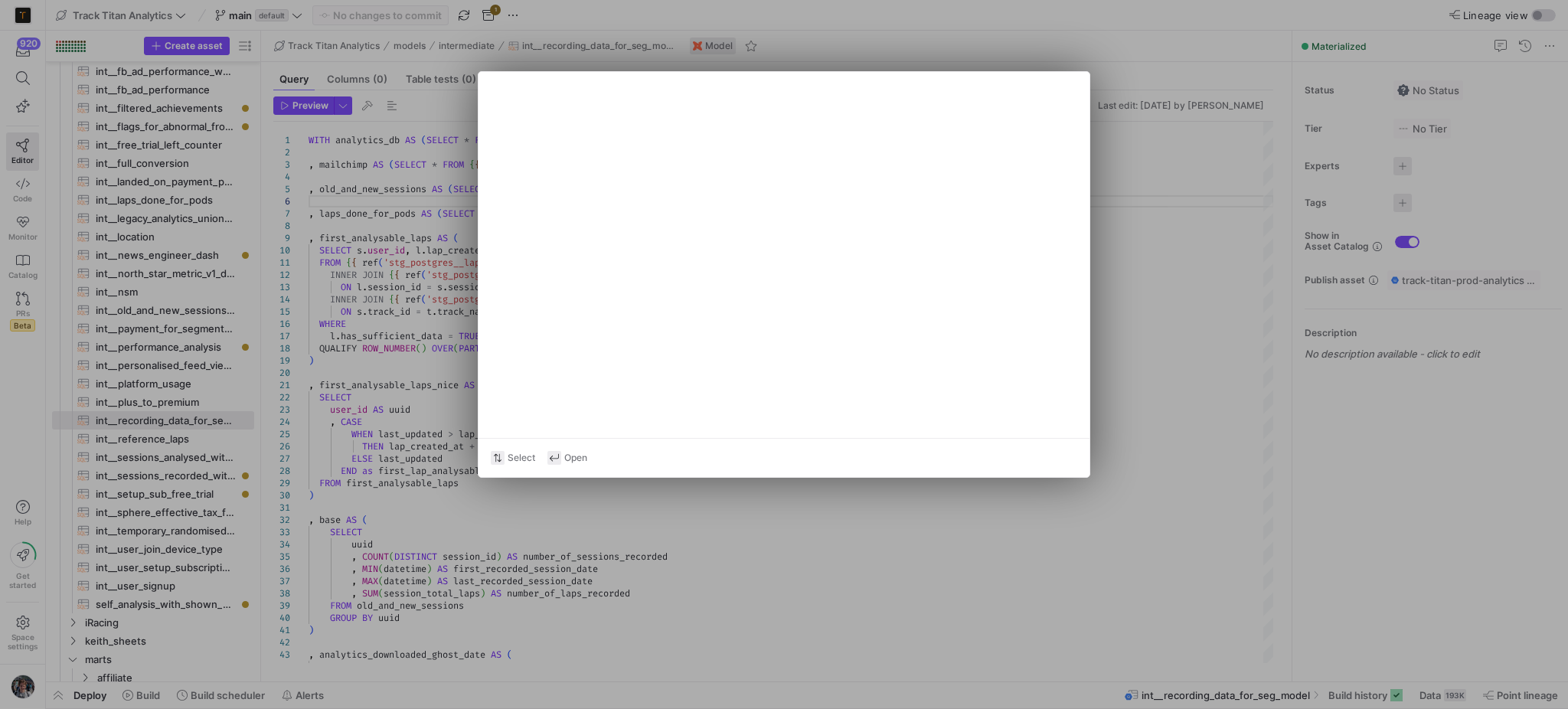
type textarea "with all_relevant_v3_metrics as ( select JSON_EXTRACT_SCALAR(data, "$.lap") as …"
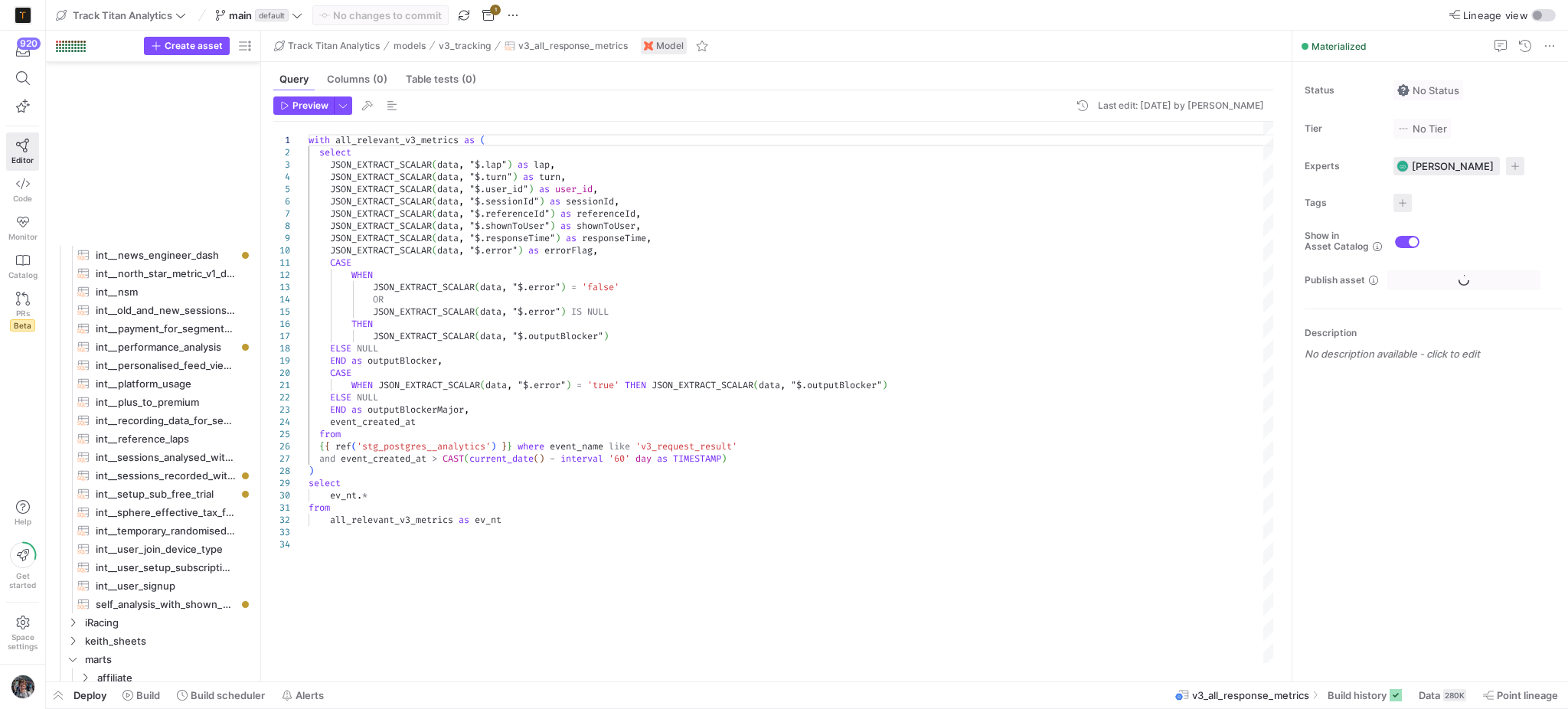
scroll to position [1769, 0]
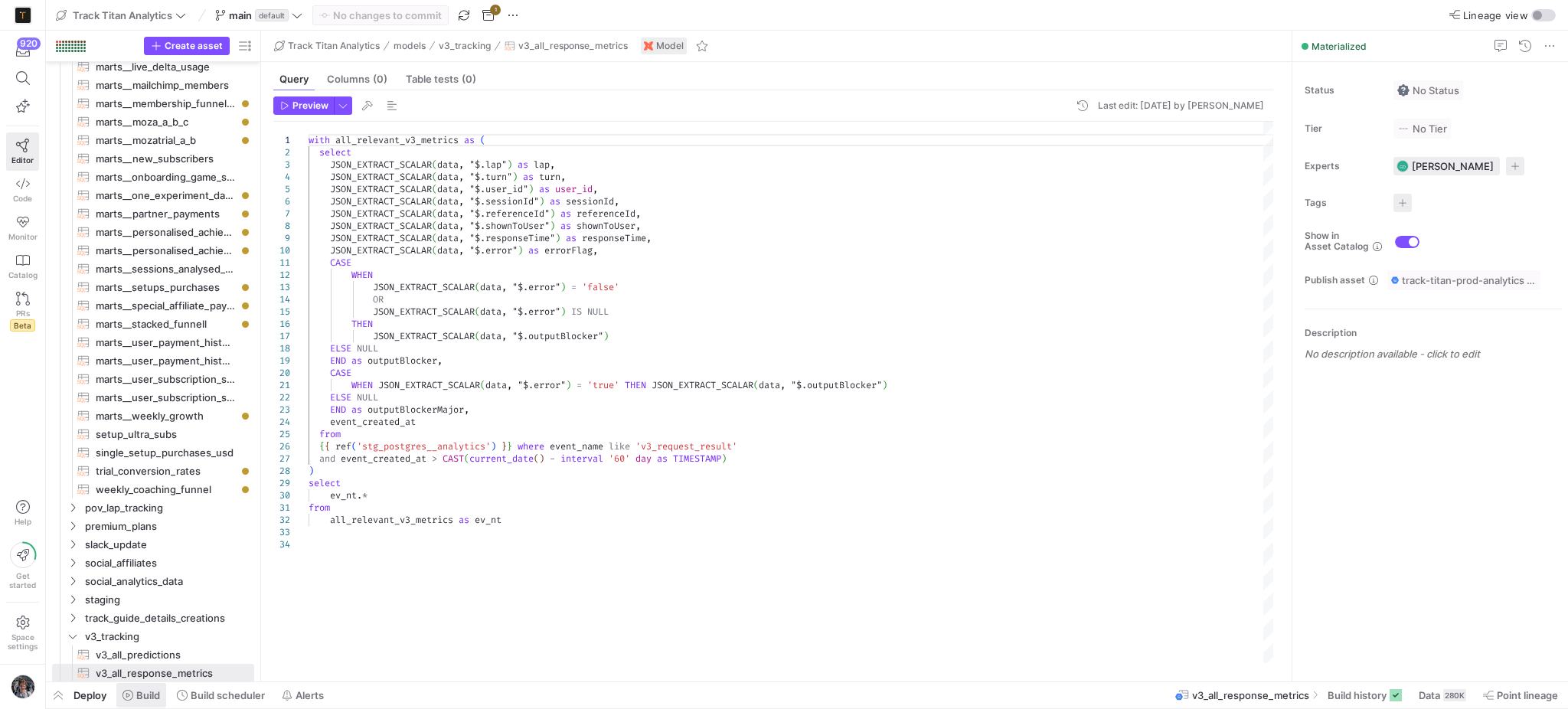
click at [135, 694] on span "Build" at bounding box center [141, 695] width 38 height 12
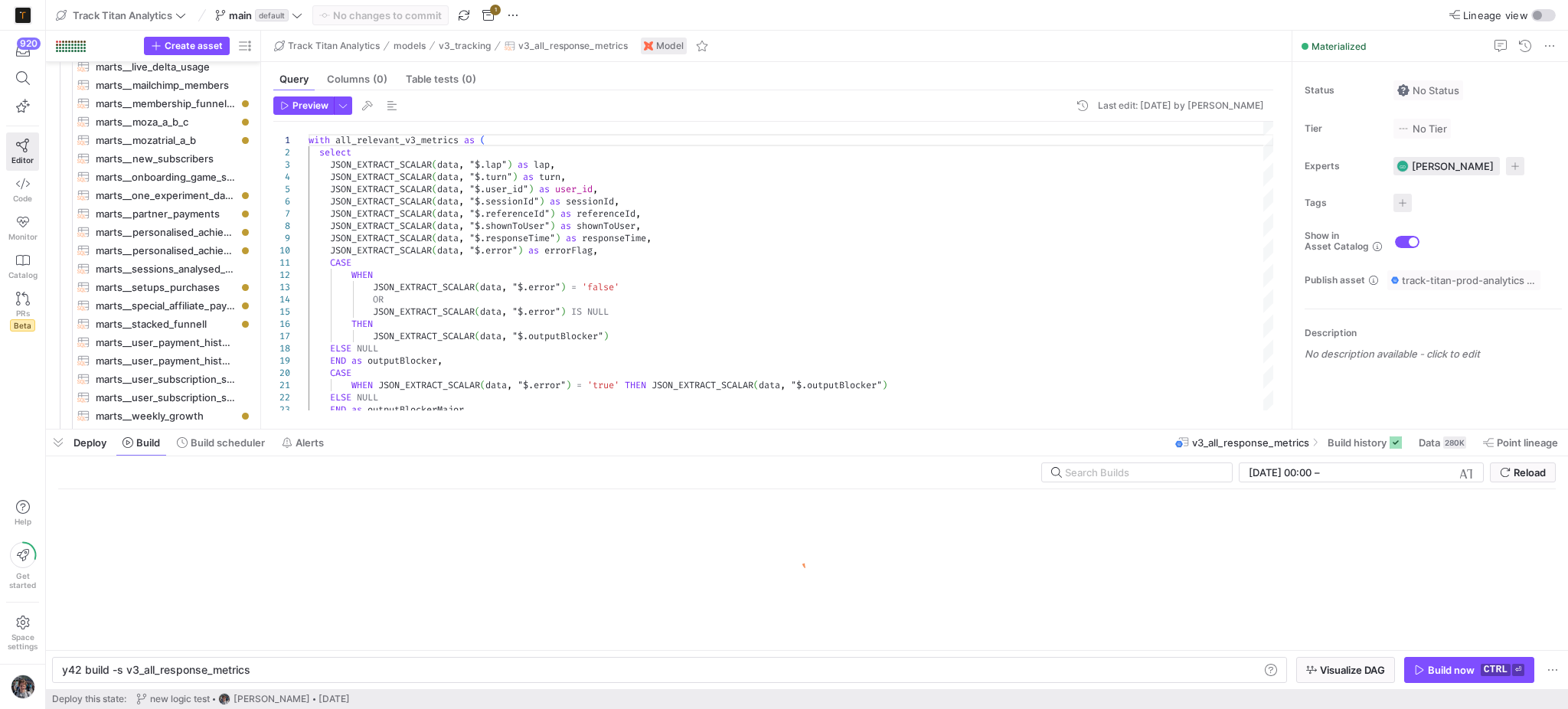
click at [889, 650] on y42-orchestration-inline-build "y42 build -s v3_all_response_metrics y42 build -s v3_all_response_metrics Visua…" at bounding box center [807, 669] width 1522 height 39
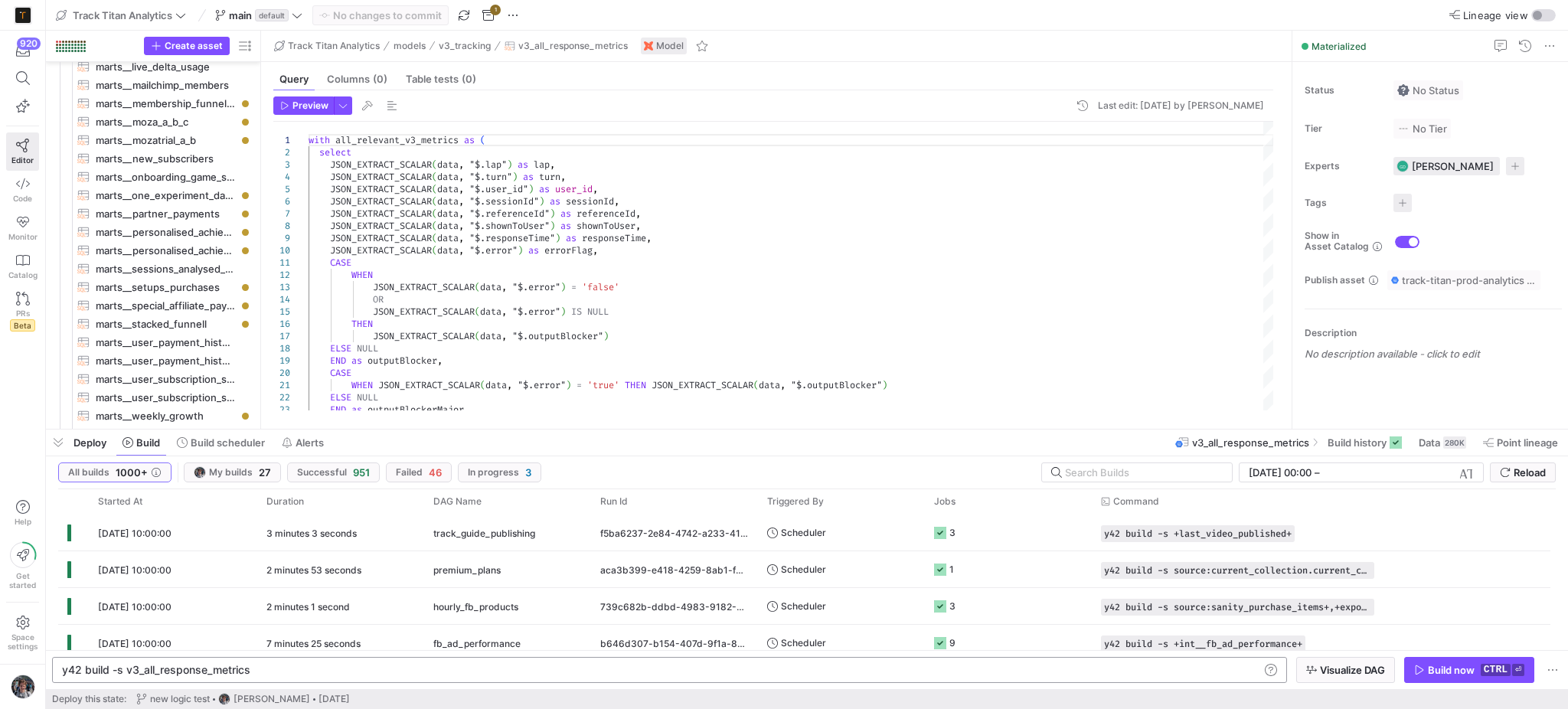
click at [915, 658] on div "y42 build -s v3_all_response_metrics y42 build -s v3_all_response_metrics" at bounding box center [670, 670] width 1235 height 26
click at [913, 669] on div "y42 build -s v3_all_response_metrics" at bounding box center [660, 670] width 1196 height 12
type textarea "y42 build -s v3_all_response_metrics+"
click at [1368, 661] on span "button" at bounding box center [1345, 670] width 98 height 25
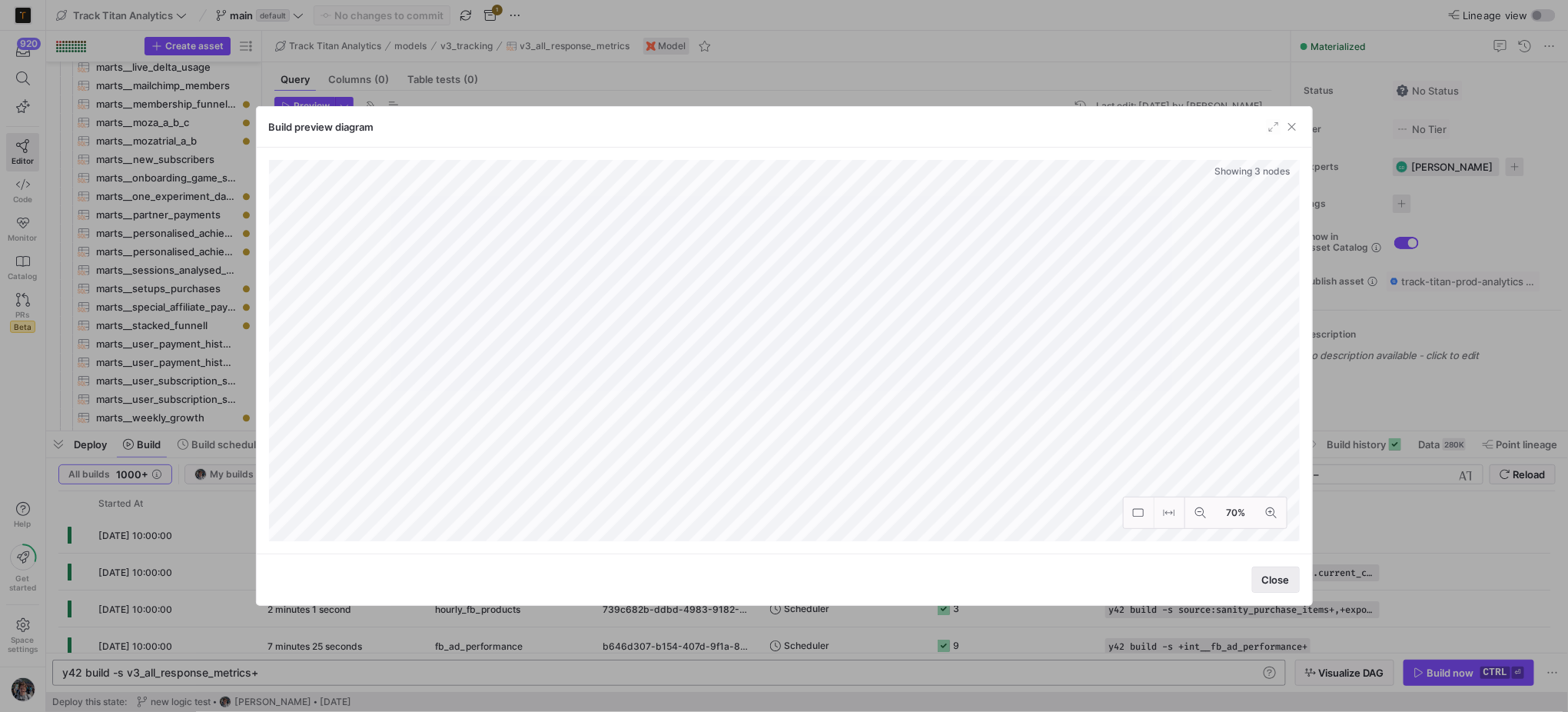
click at [1269, 572] on span "button" at bounding box center [1276, 580] width 46 height 25
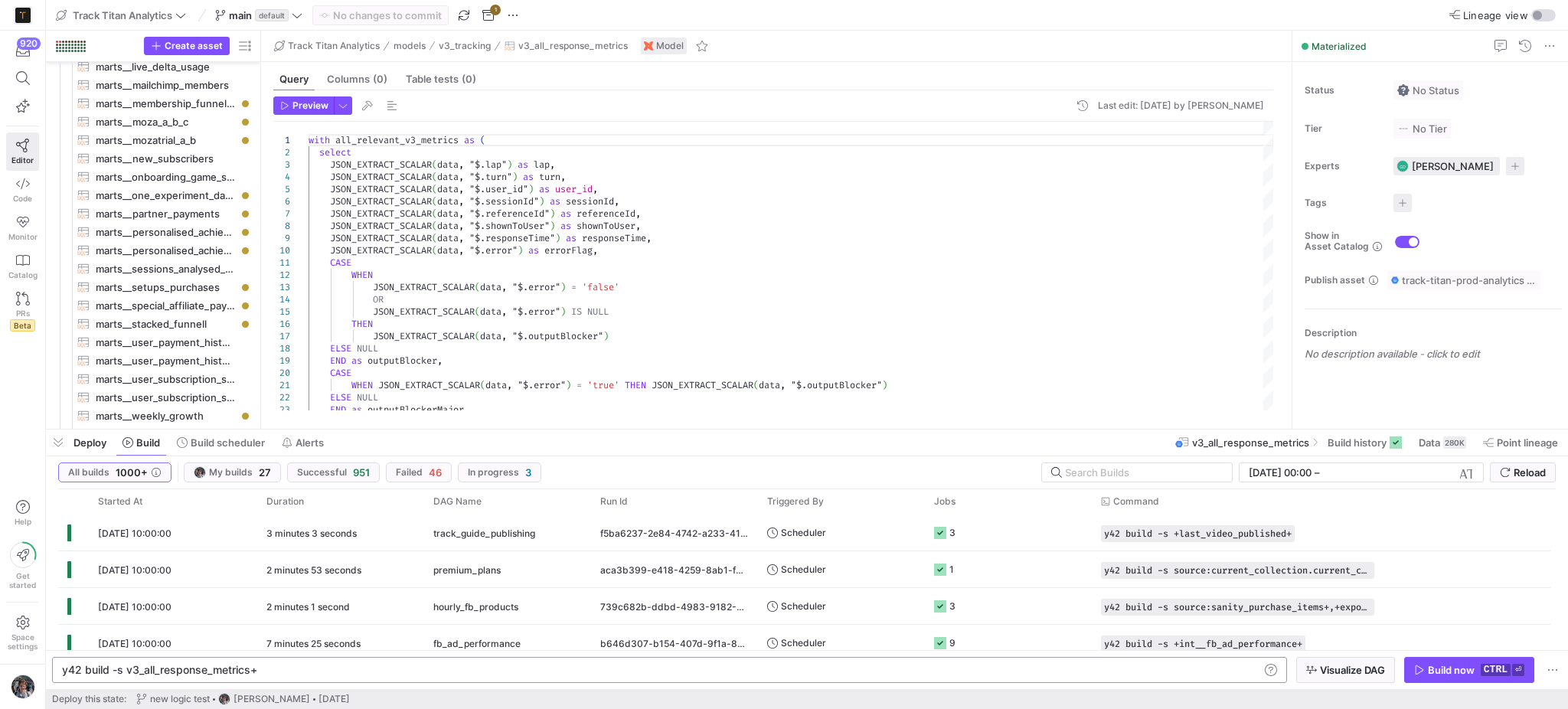
click at [1436, 675] on button "Build now ctrl ⏎" at bounding box center [1468, 670] width 130 height 26
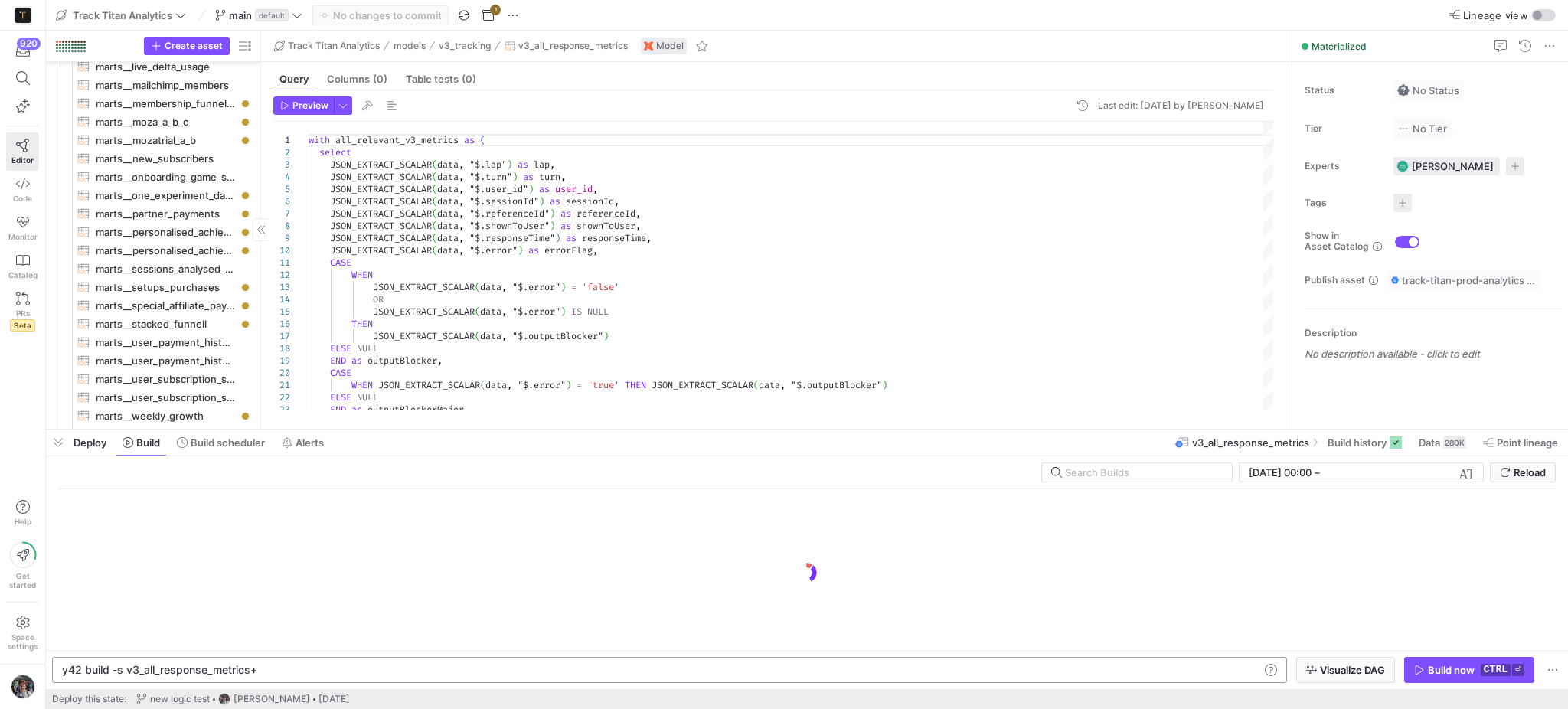
click at [55, 438] on span "button" at bounding box center [58, 442] width 25 height 26
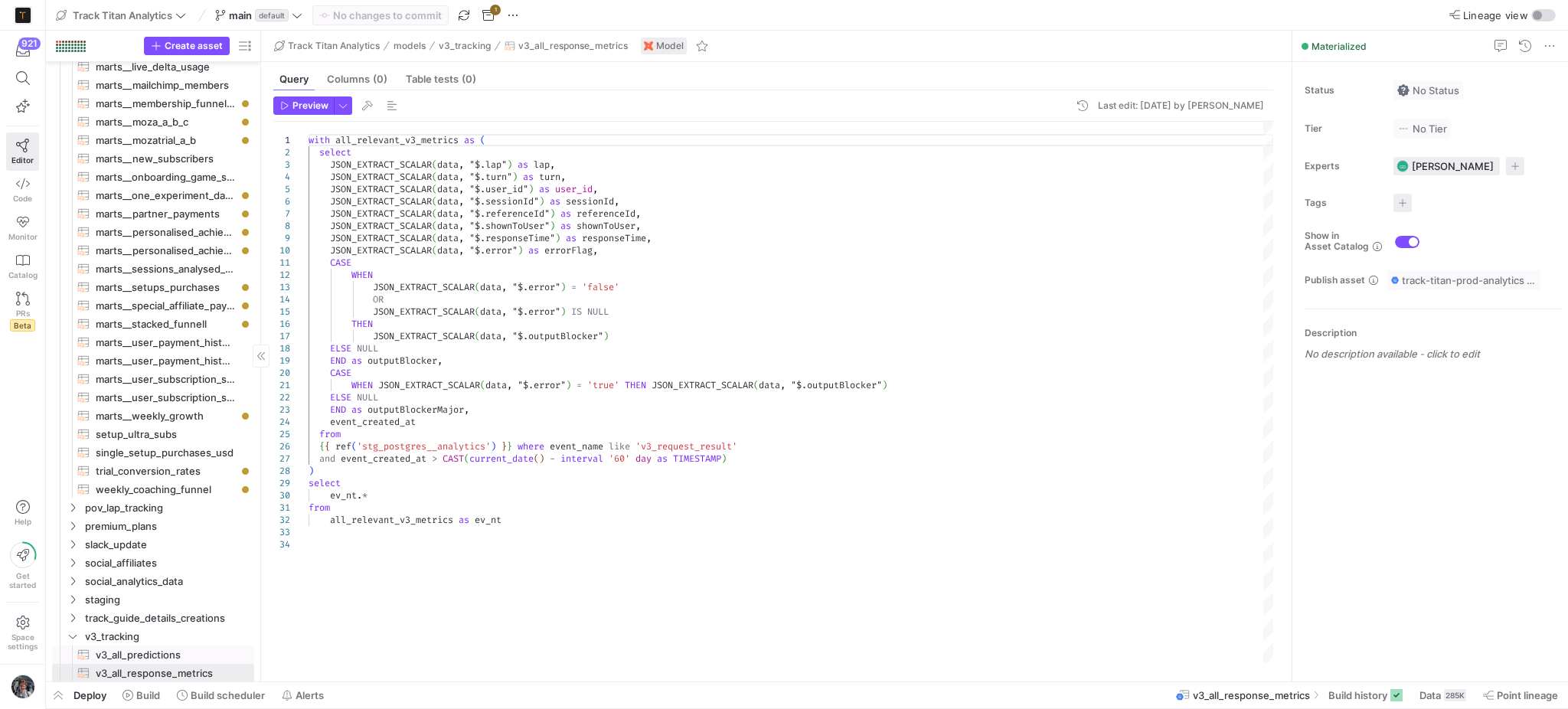
click at [136, 658] on span "v3_all_predictions​​​​​​​​​​" at bounding box center [166, 654] width 141 height 18
type textarea "SELECT analytics.event_created_at, REPLACE(CONCAT( 'https://app.tracktitan.io/s…"
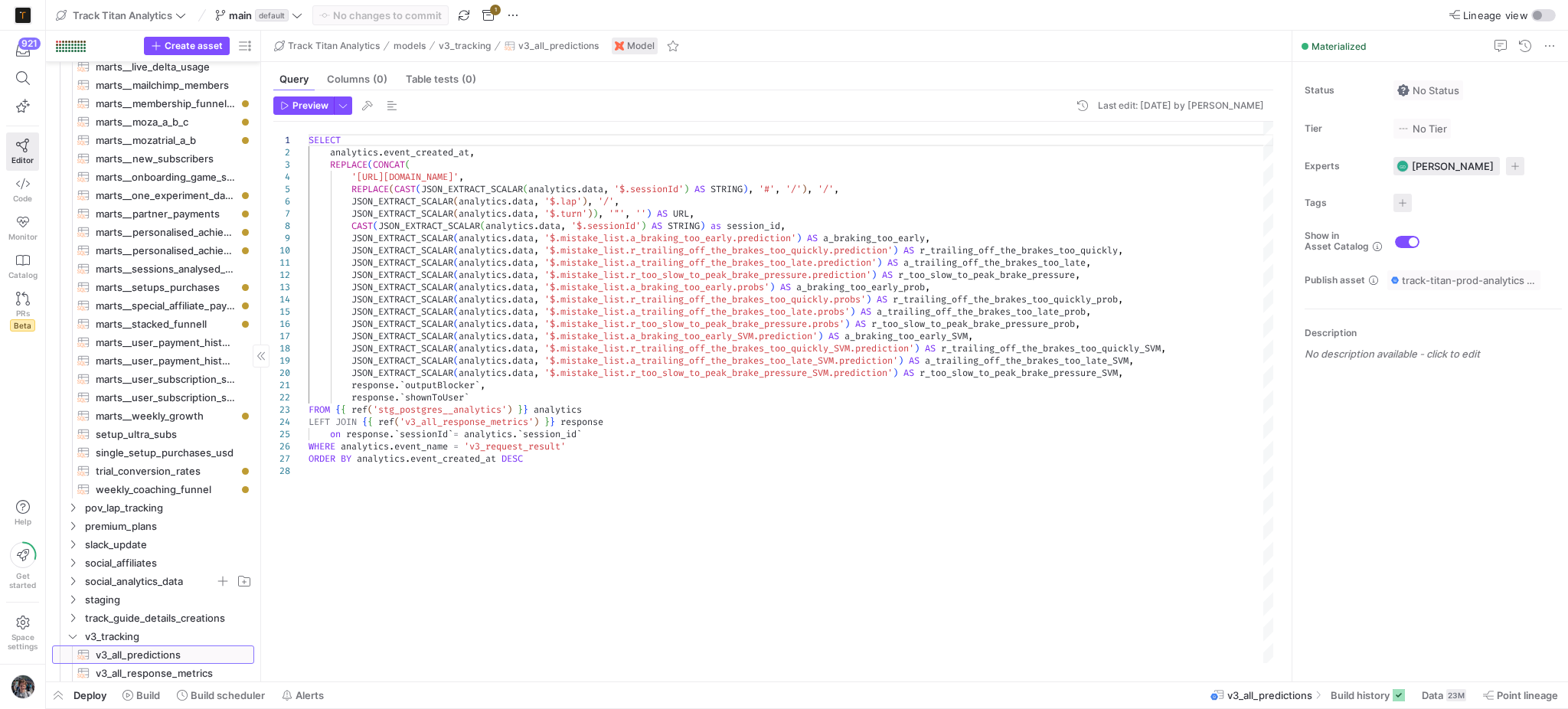
scroll to position [1973, 0]
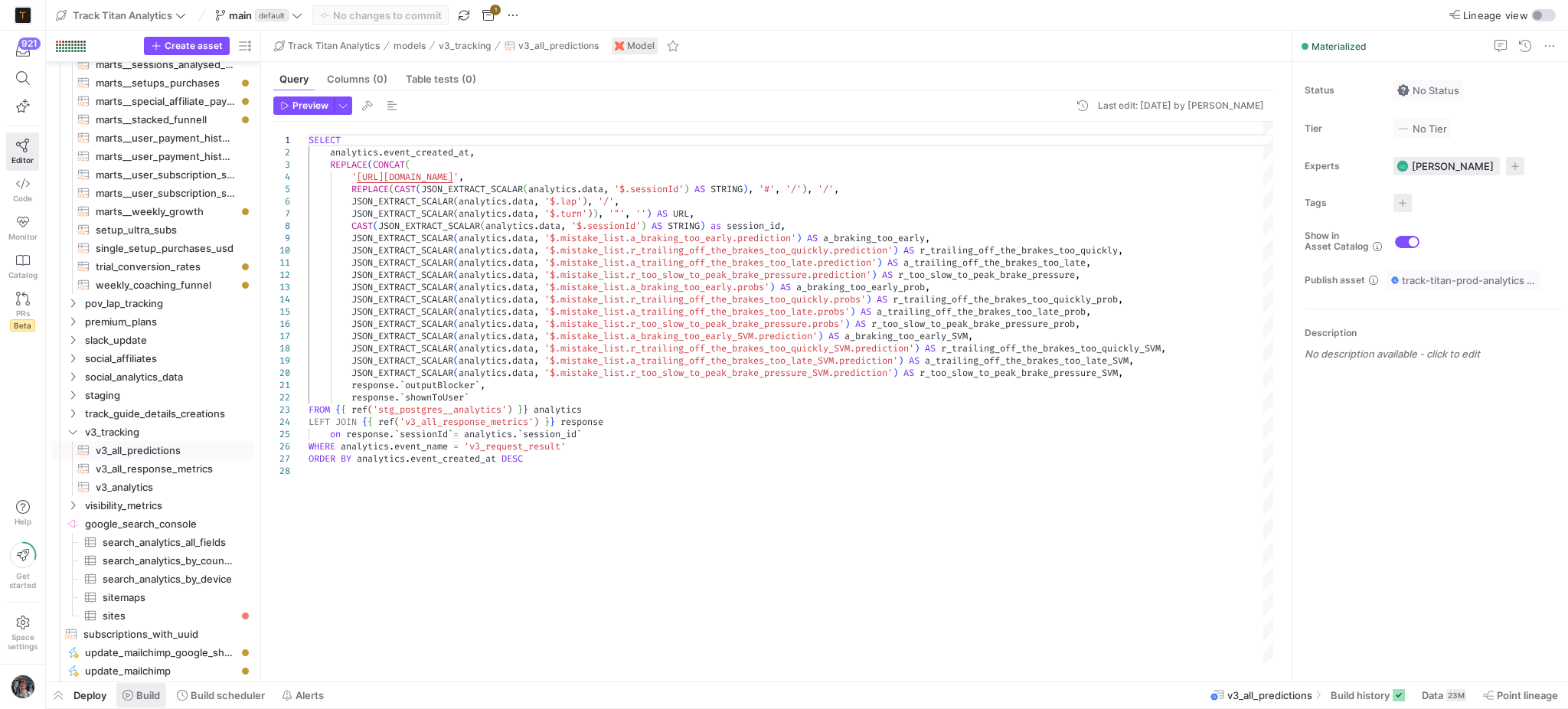
click at [144, 695] on span "Build" at bounding box center [147, 695] width 24 height 12
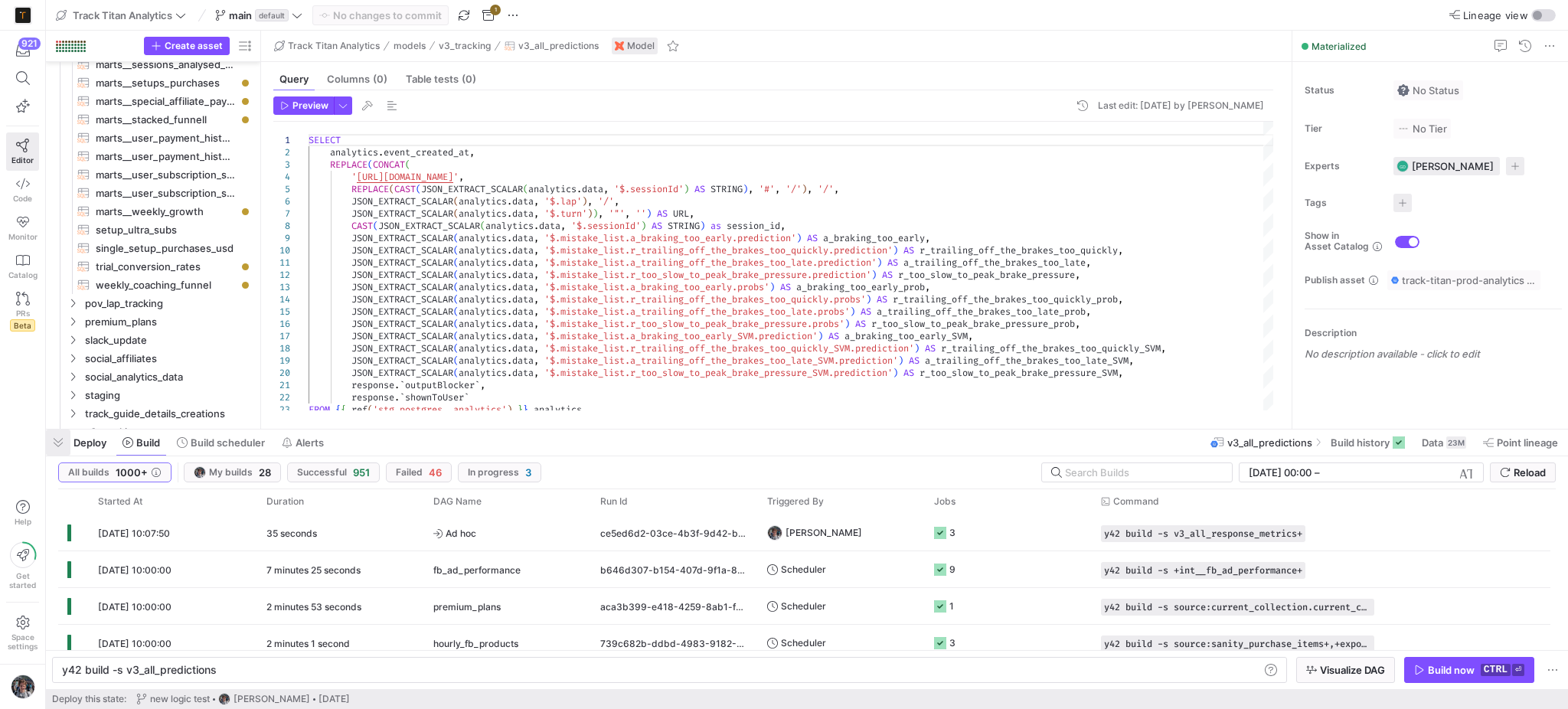
click at [67, 450] on span "button" at bounding box center [58, 442] width 25 height 26
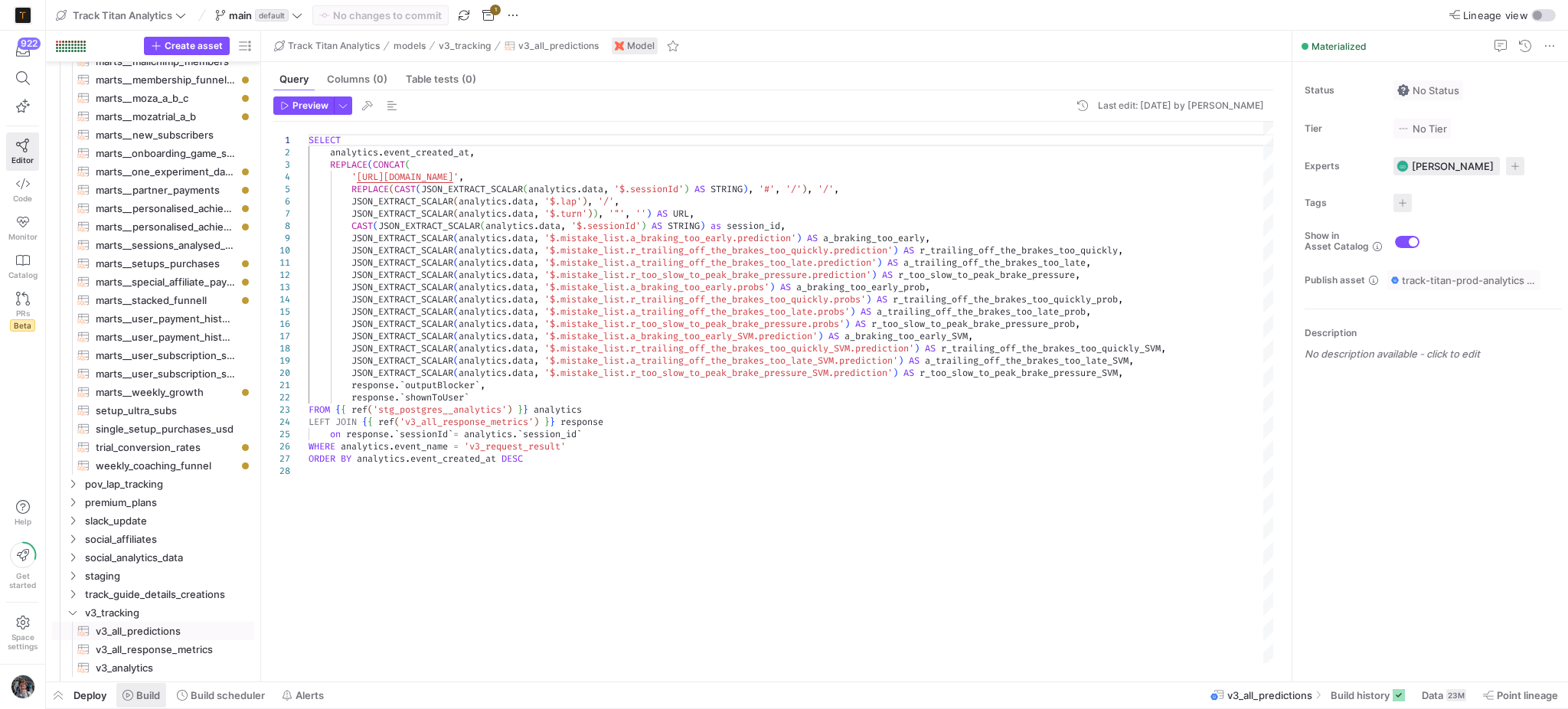
click at [139, 700] on span "Build" at bounding box center [147, 695] width 24 height 12
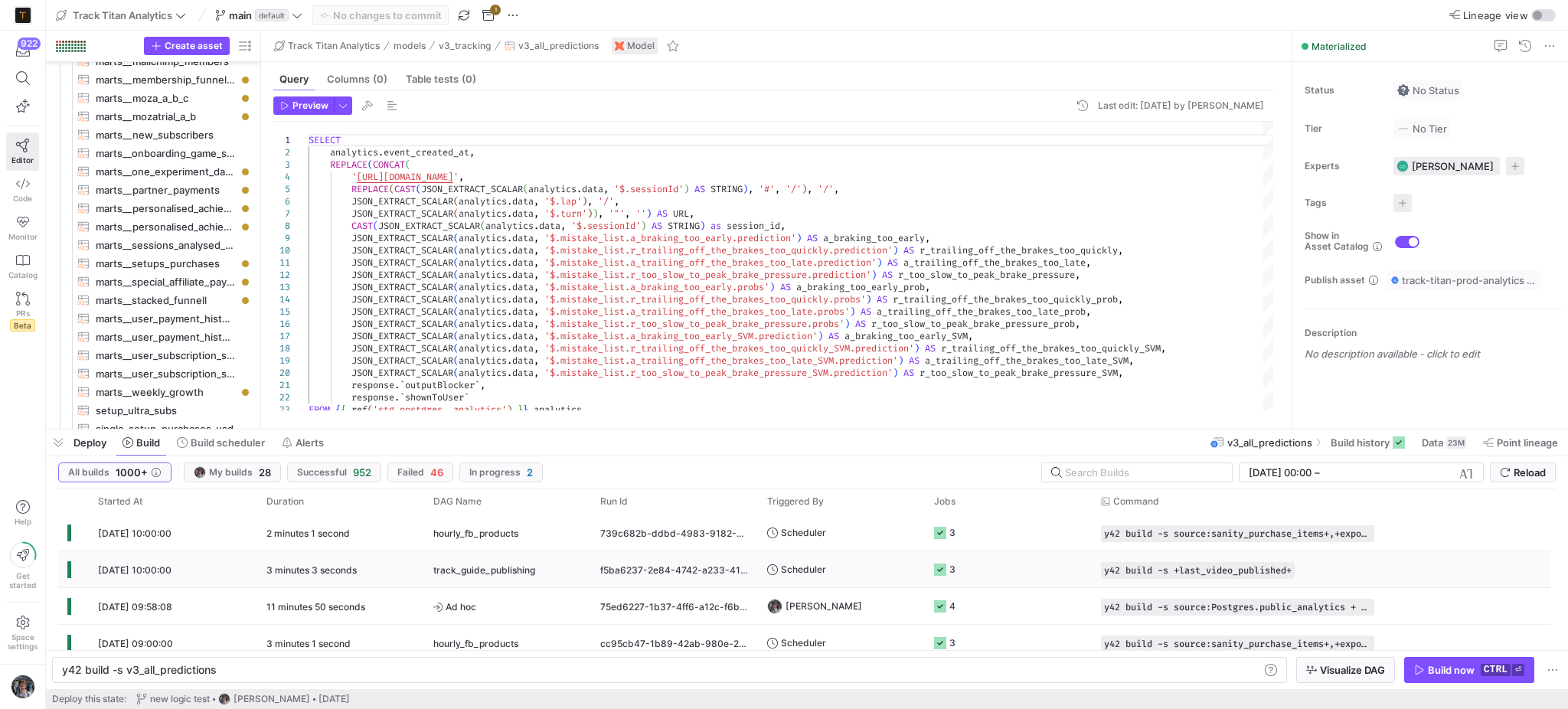
scroll to position [102, 0]
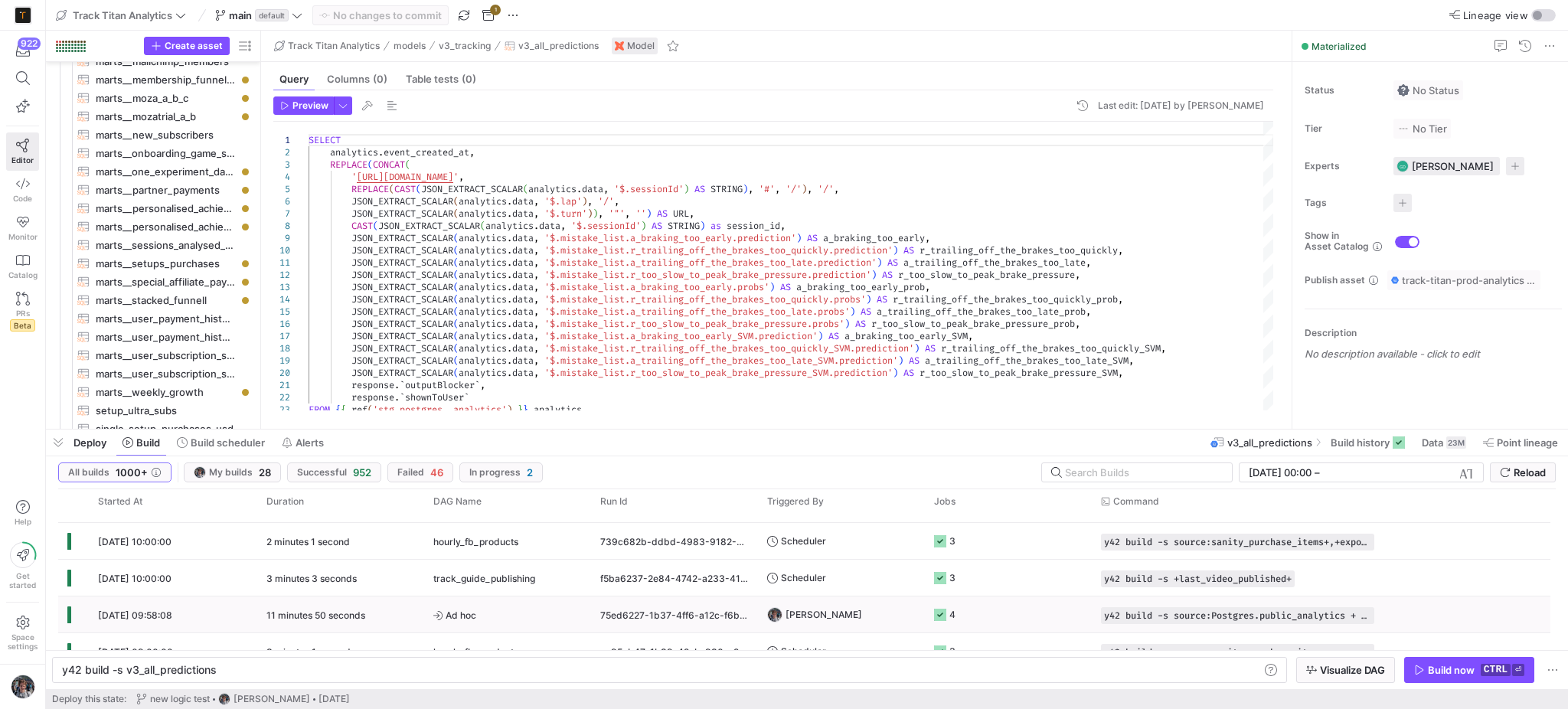
click at [520, 611] on span "Ad hoc" at bounding box center [507, 615] width 148 height 36
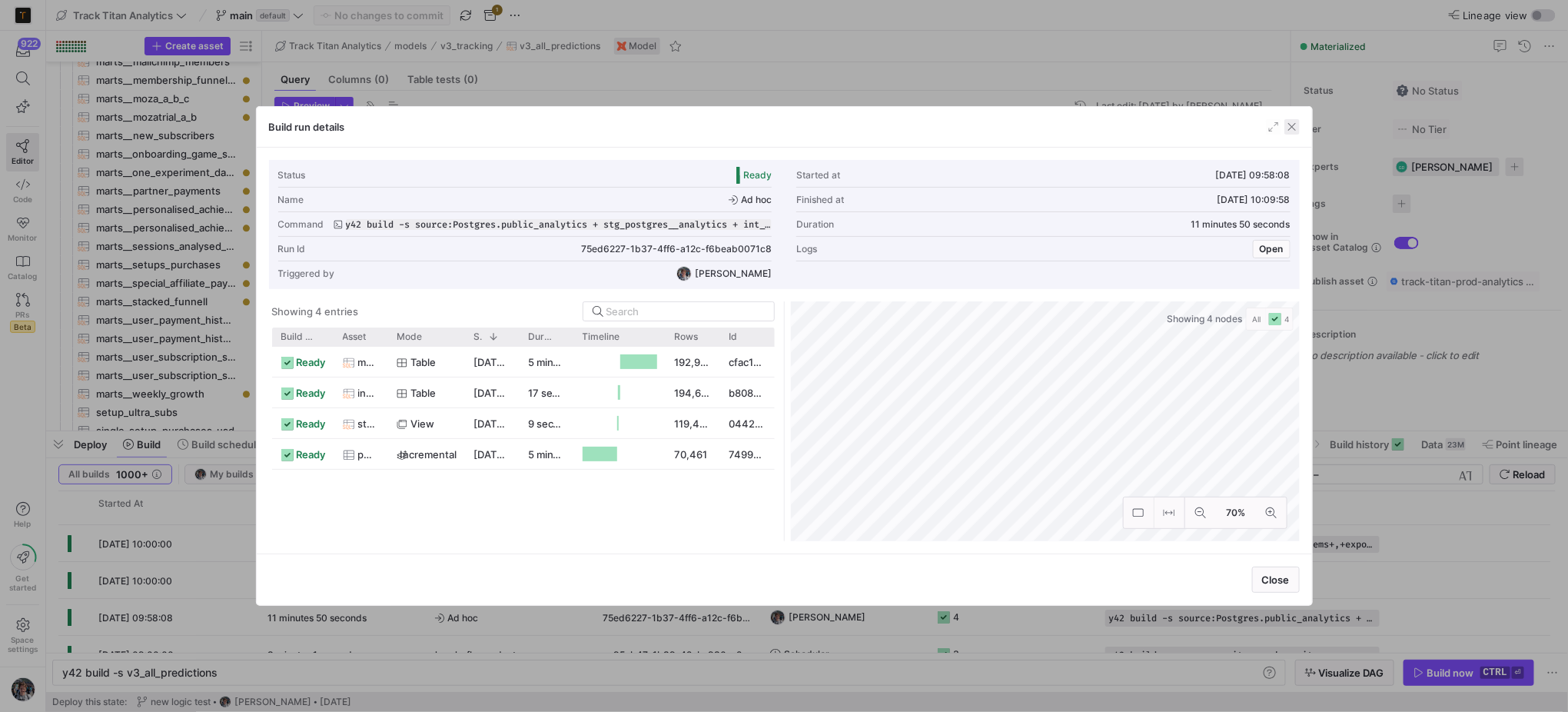
click at [1295, 123] on span "button" at bounding box center [1292, 127] width 15 height 15
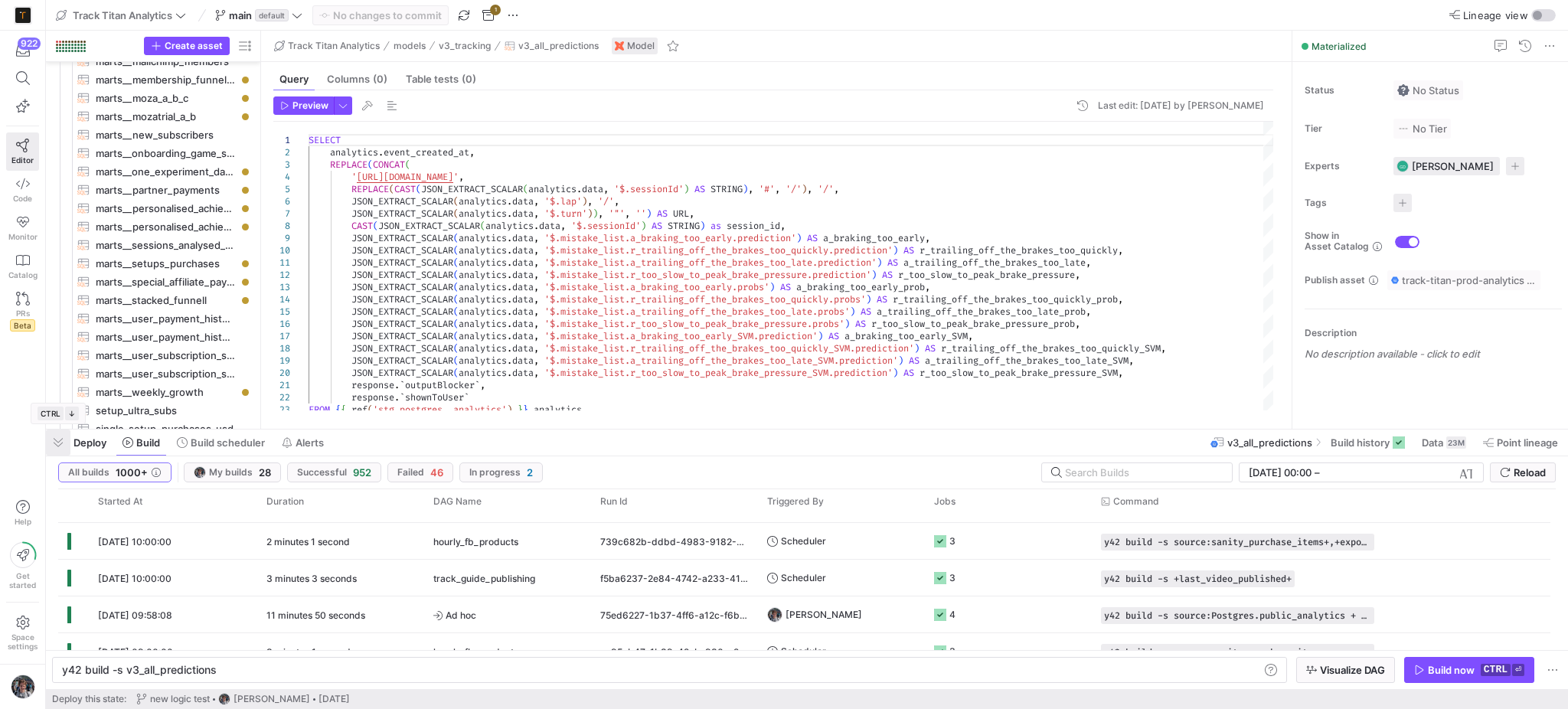
click at [55, 441] on span "button" at bounding box center [58, 442] width 25 height 26
